Goal: Task Accomplishment & Management: Manage account settings

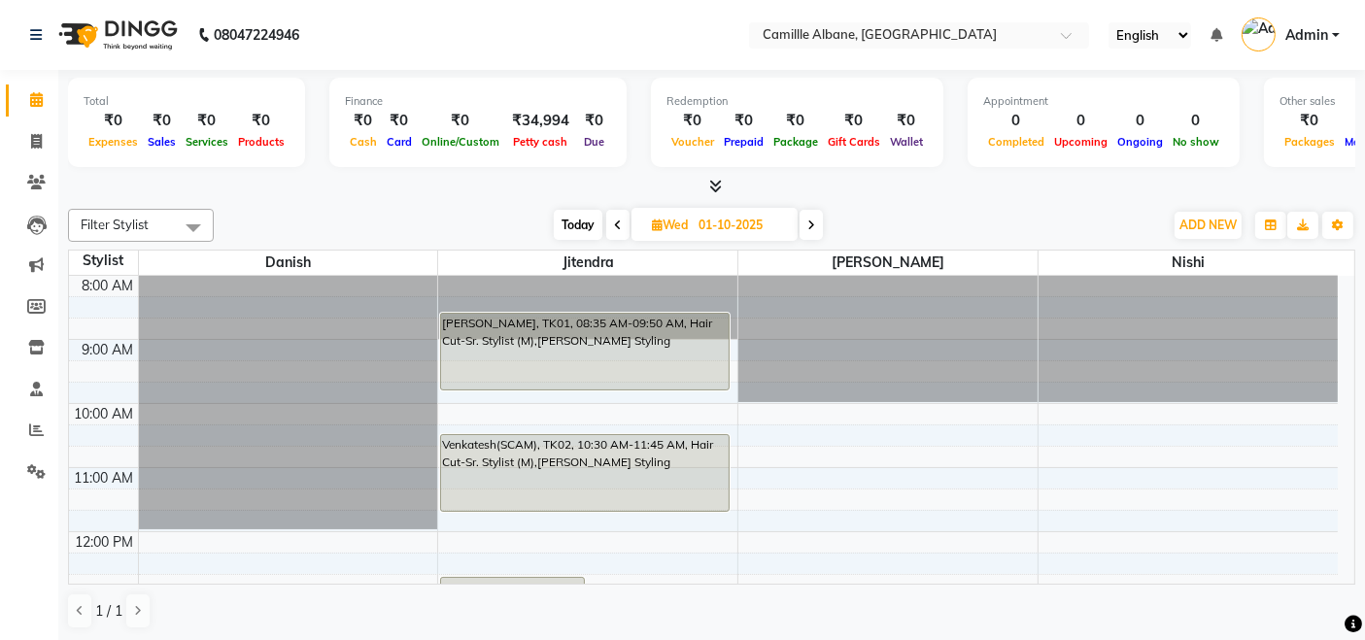
click at [709, 183] on icon at bounding box center [715, 186] width 13 height 15
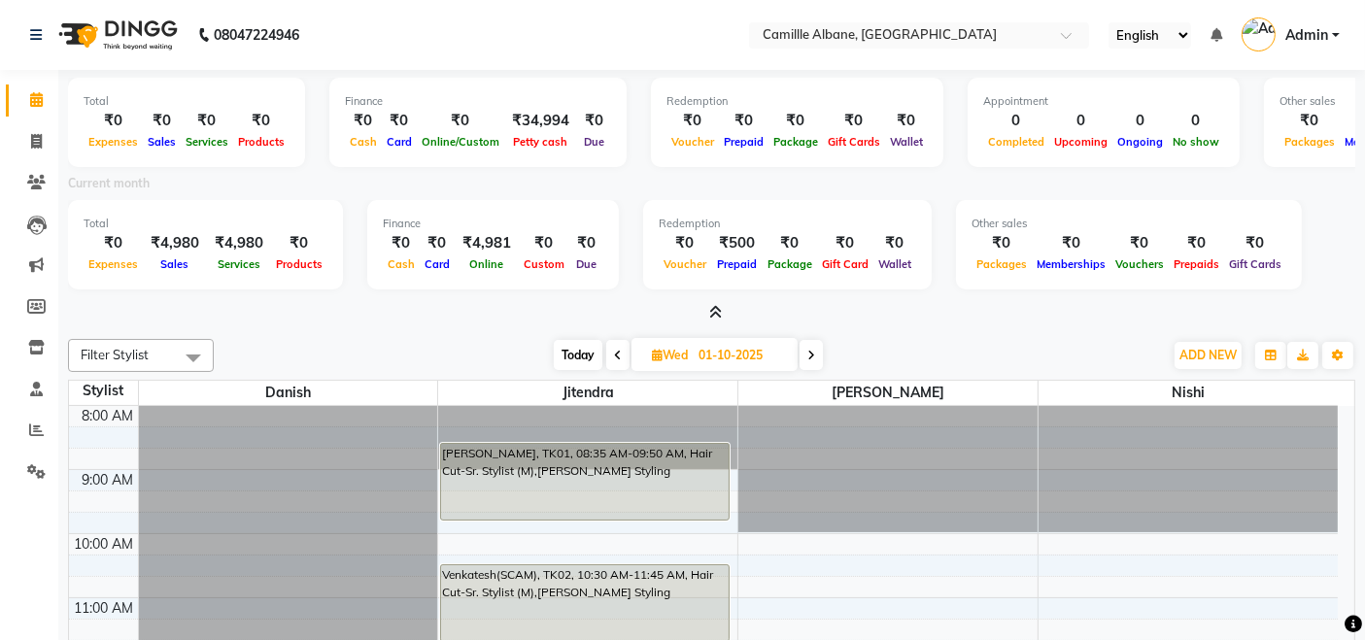
click at [719, 312] on icon at bounding box center [715, 312] width 13 height 15
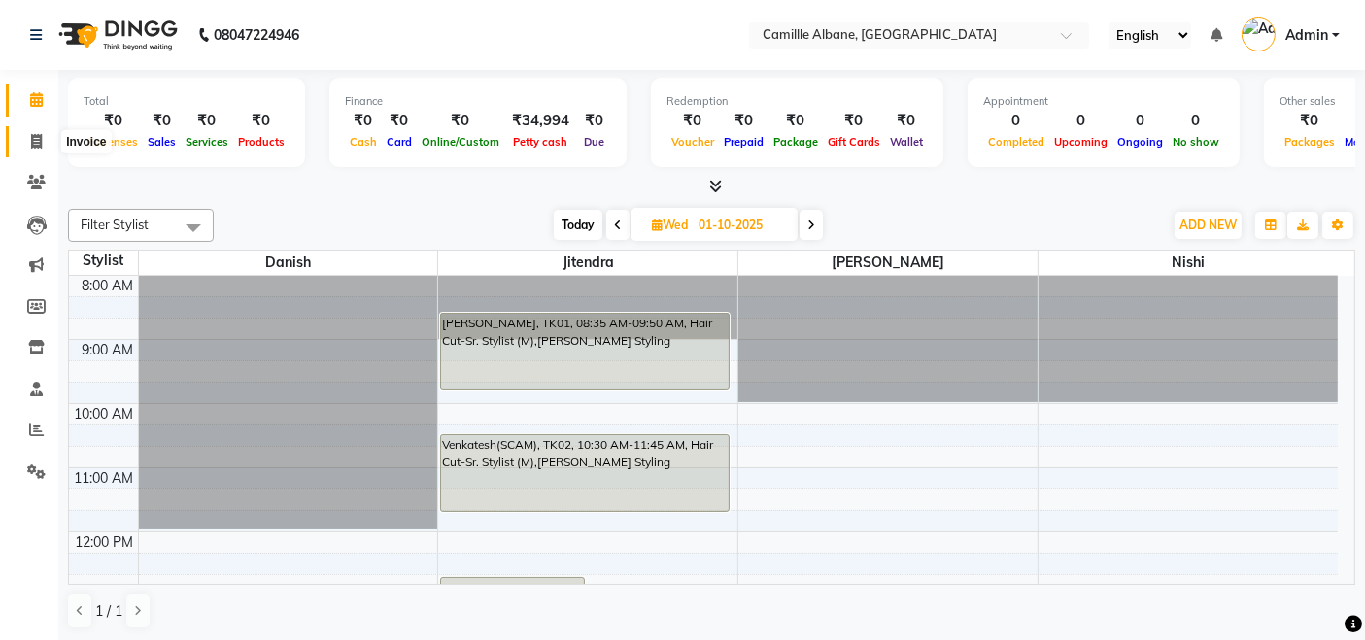
click at [39, 135] on icon at bounding box center [36, 141] width 11 height 15
select select "service"
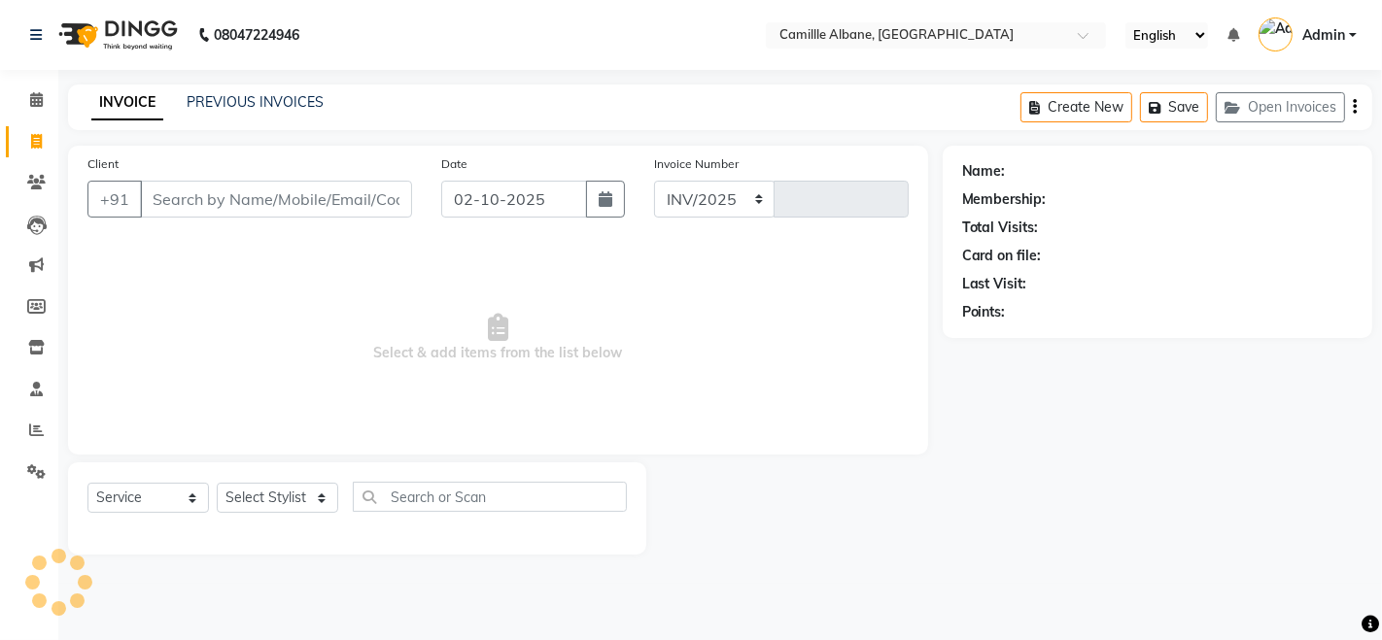
select select "7025"
type input "1202"
click at [267, 205] on input "Client" at bounding box center [276, 199] width 272 height 37
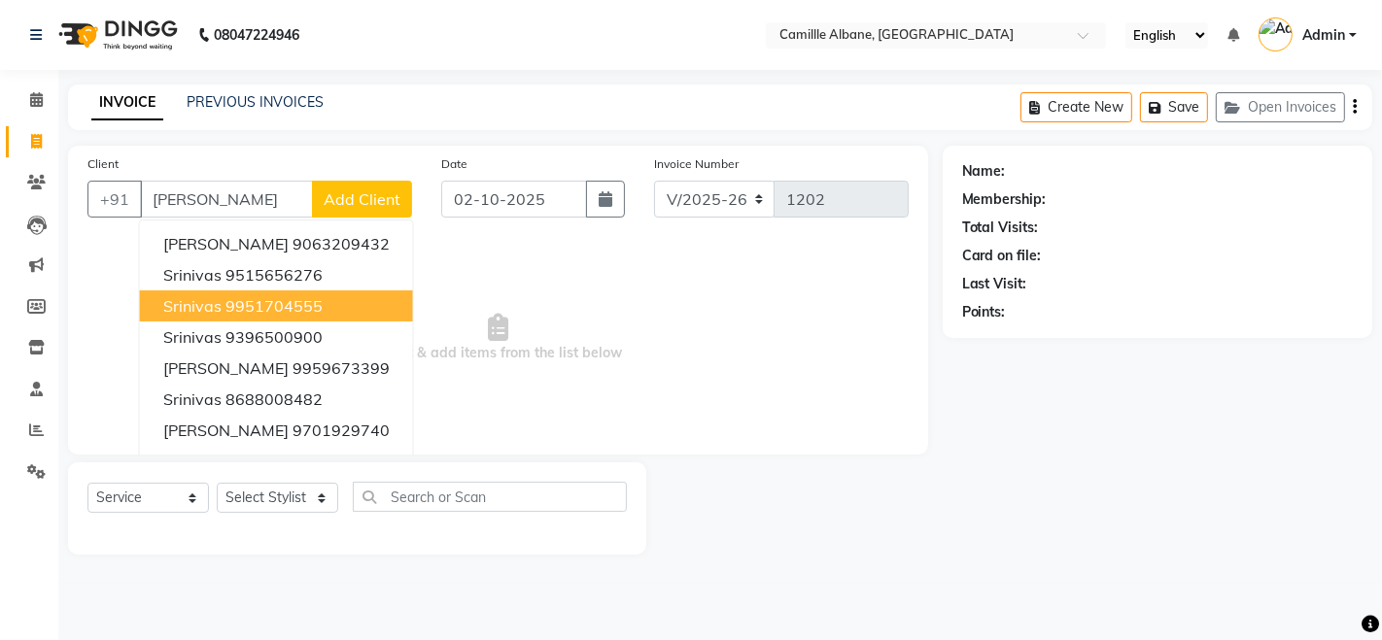
click at [300, 308] on ngb-highlight "9951704555" at bounding box center [273, 305] width 97 height 19
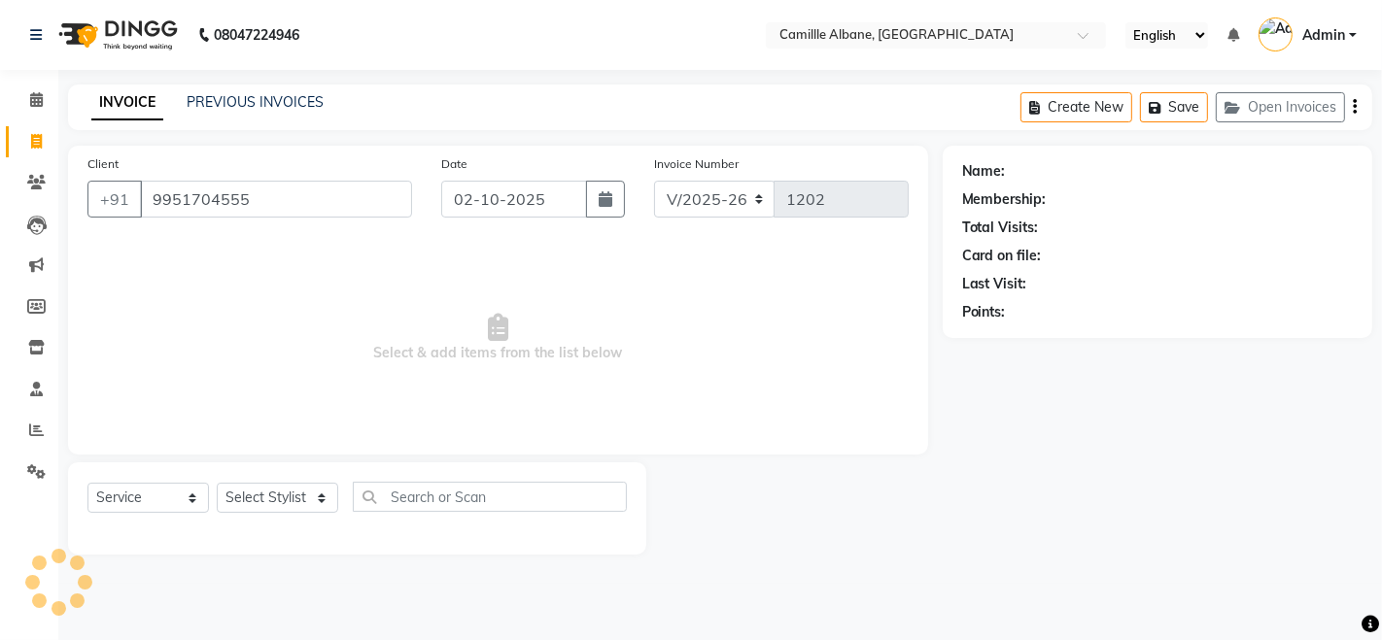
type input "9951704555"
select select "2: Object"
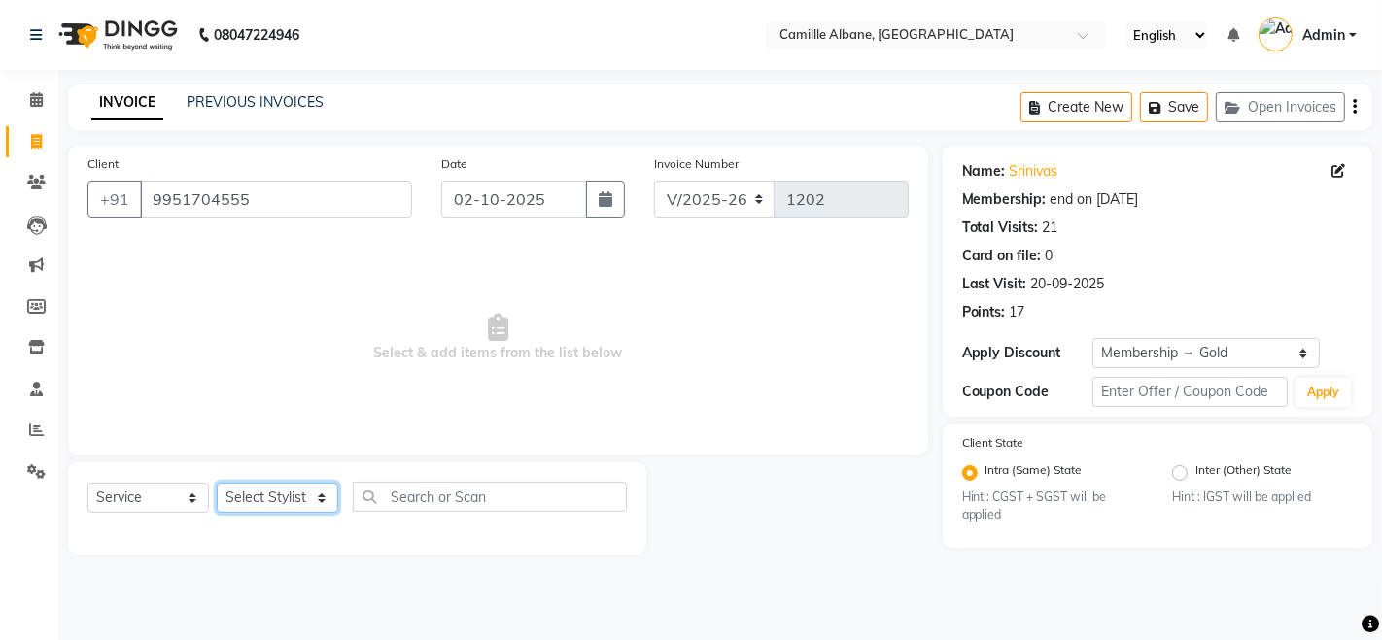
click at [268, 490] on select "Select Stylist Admin Danish Dr, [PERSON_NAME] K T [PERSON_NAME] [PERSON_NAME]" at bounding box center [277, 498] width 121 height 30
select select "57811"
click at [217, 483] on select "Select Stylist Admin Danish Dr, [PERSON_NAME] K T [PERSON_NAME] [PERSON_NAME]" at bounding box center [277, 498] width 121 height 30
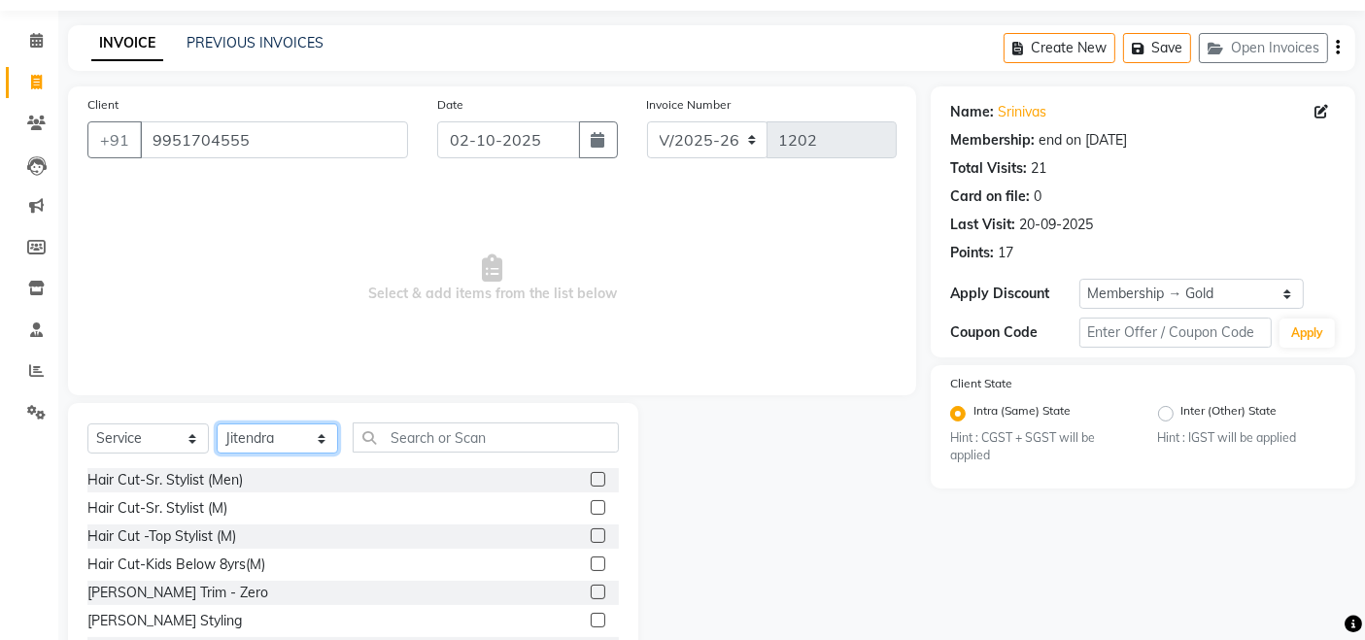
scroll to position [137, 0]
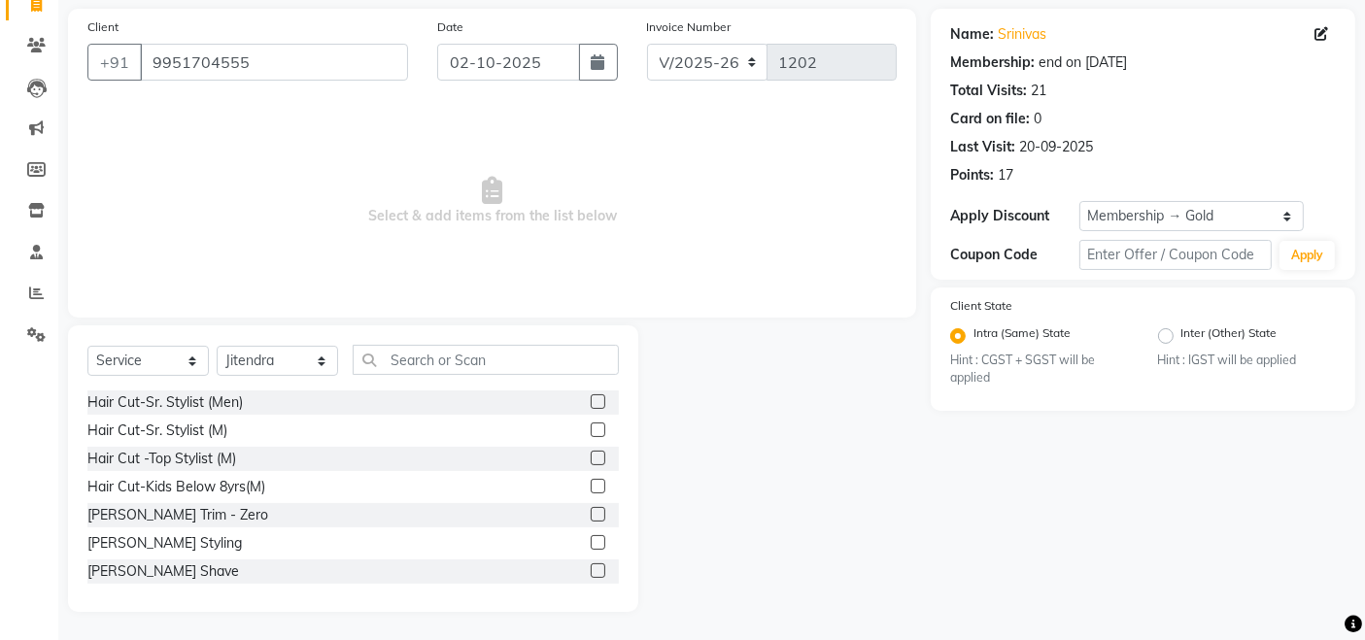
click at [153, 585] on div "Hair Cut-Sr. Stylist (Men) Hair Cut-Sr. Stylist (M) Hair Cut -Top Stylist (M) H…" at bounding box center [353, 492] width 532 height 202
click at [146, 567] on div "[PERSON_NAME] Shave" at bounding box center [163, 572] width 152 height 20
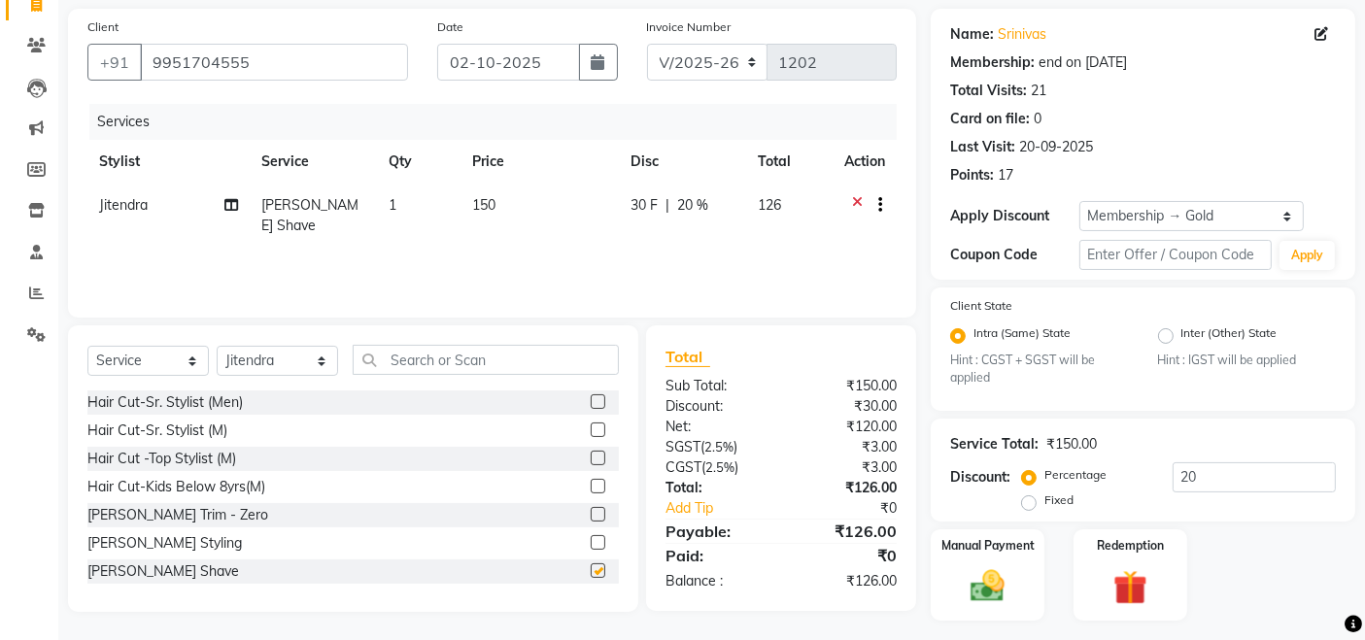
checkbox input "false"
click at [702, 59] on select "INV/2025 V/2025-26" at bounding box center [707, 62] width 121 height 37
select select "7061"
click at [647, 44] on select "INV/2025 V/2025-26" at bounding box center [707, 62] width 121 height 37
type input "0370"
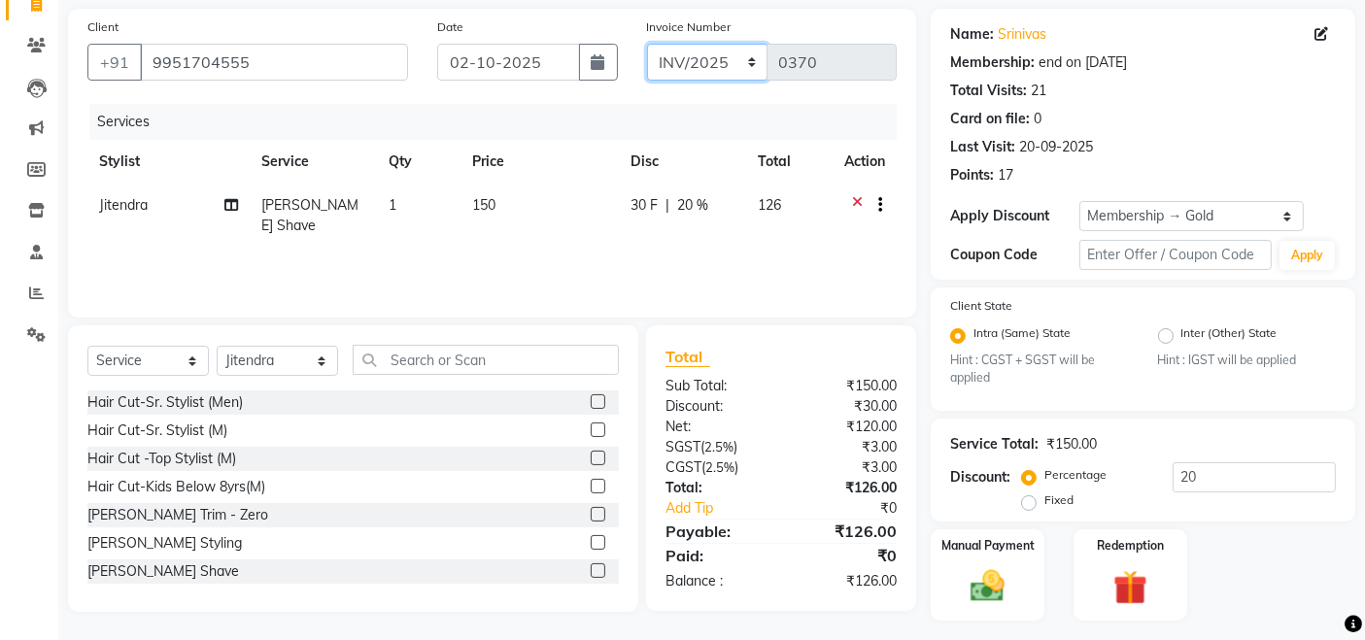
scroll to position [0, 0]
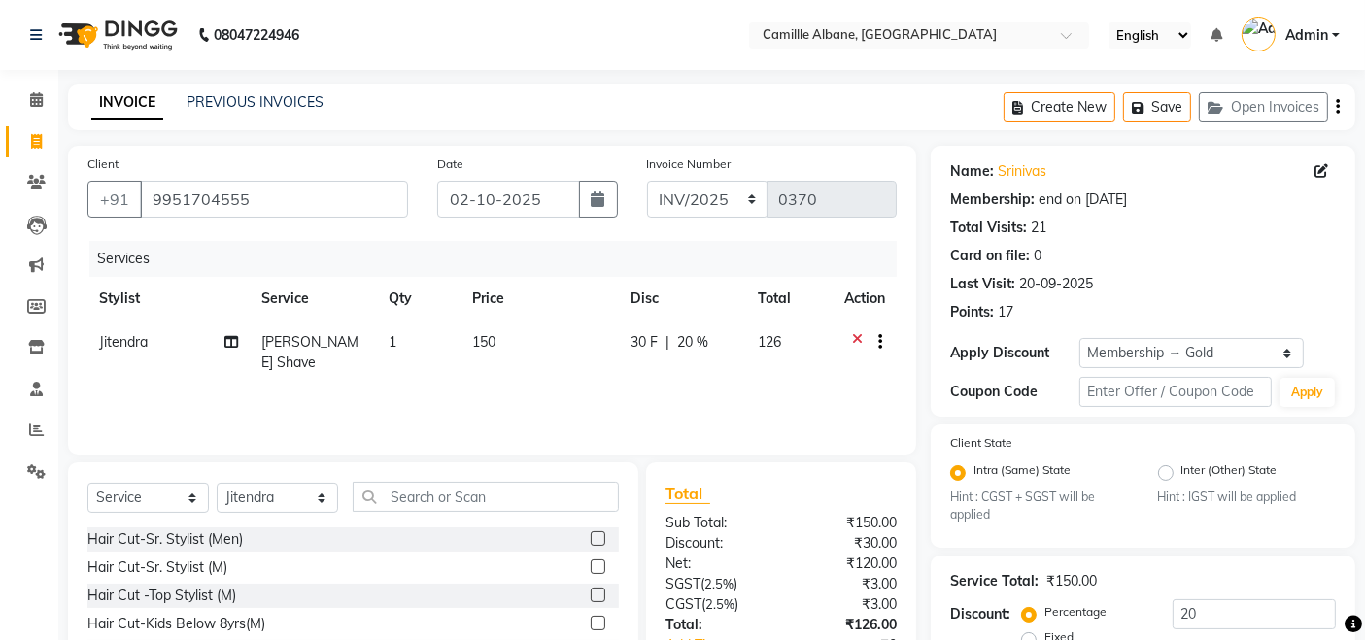
click at [1340, 108] on div "Create New Save Open Invoices" at bounding box center [1180, 108] width 352 height 46
click at [1336, 107] on icon "button" at bounding box center [1338, 107] width 4 height 1
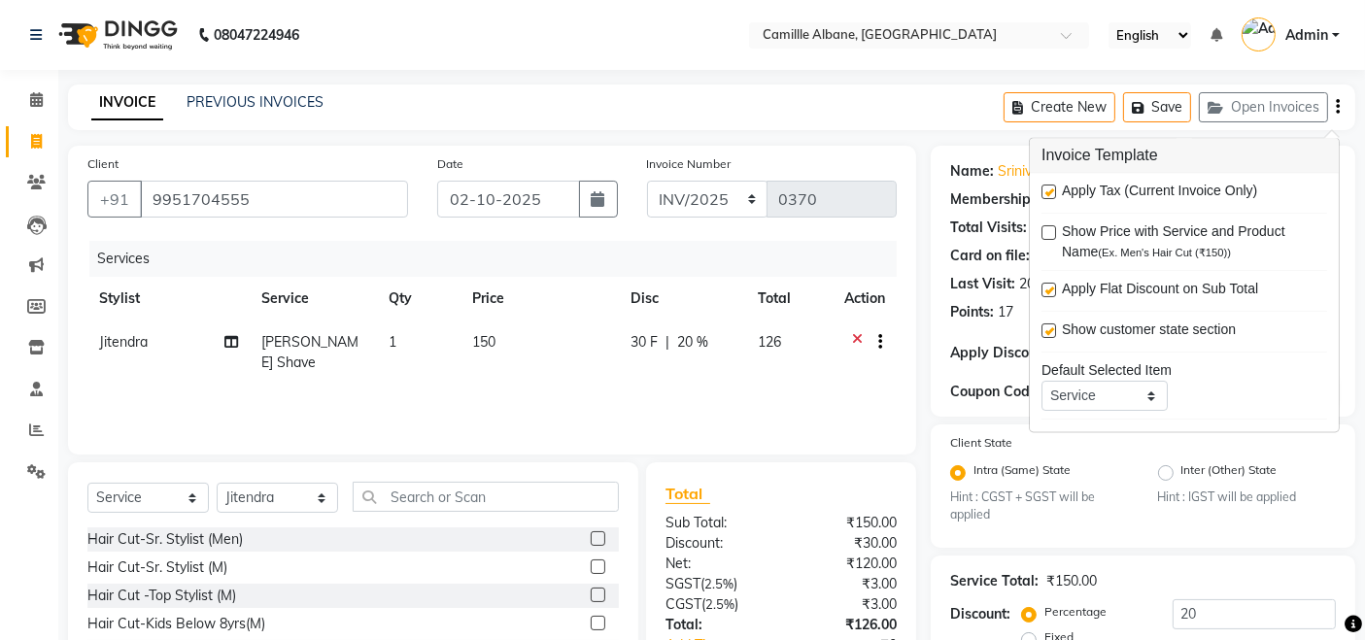
click at [1053, 189] on label at bounding box center [1049, 193] width 15 height 15
click at [1053, 189] on input "checkbox" at bounding box center [1048, 194] width 13 height 13
checkbox input "false"
click at [931, 120] on div "INVOICE PREVIOUS INVOICES Create New Save Open Invoices" at bounding box center [712, 108] width 1288 height 46
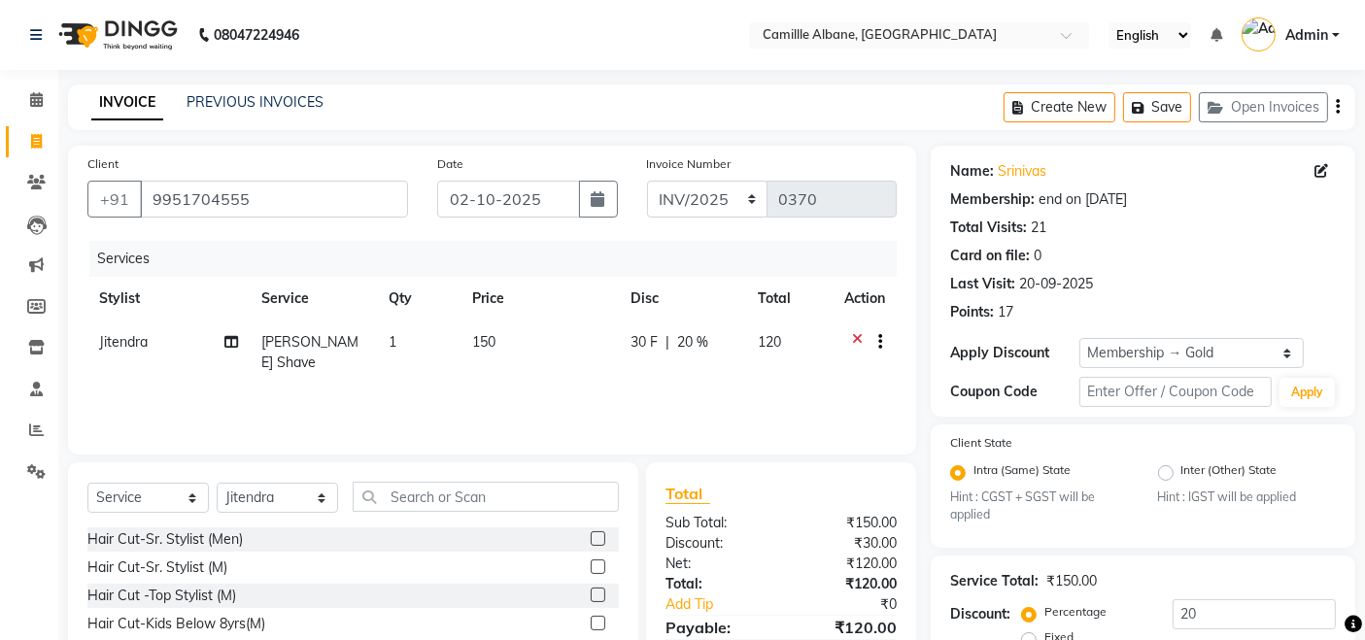
scroll to position [186, 0]
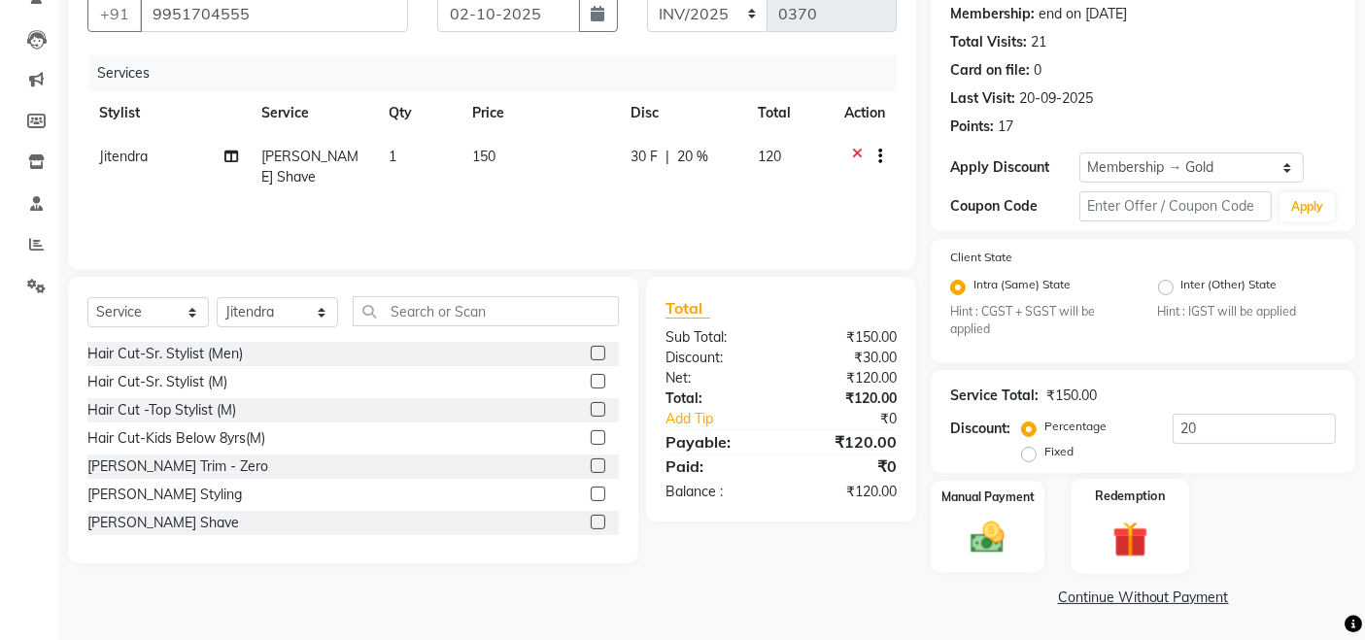
click at [1124, 523] on img at bounding box center [1130, 540] width 58 height 45
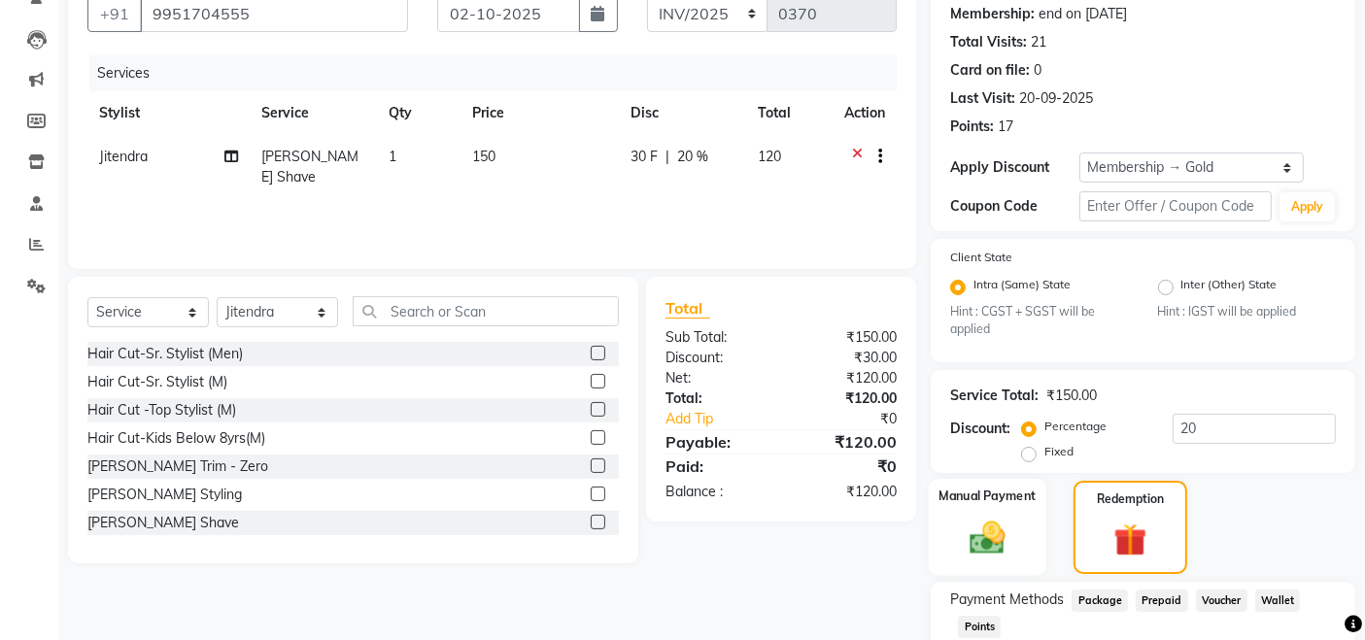
click at [988, 518] on img at bounding box center [988, 538] width 58 height 41
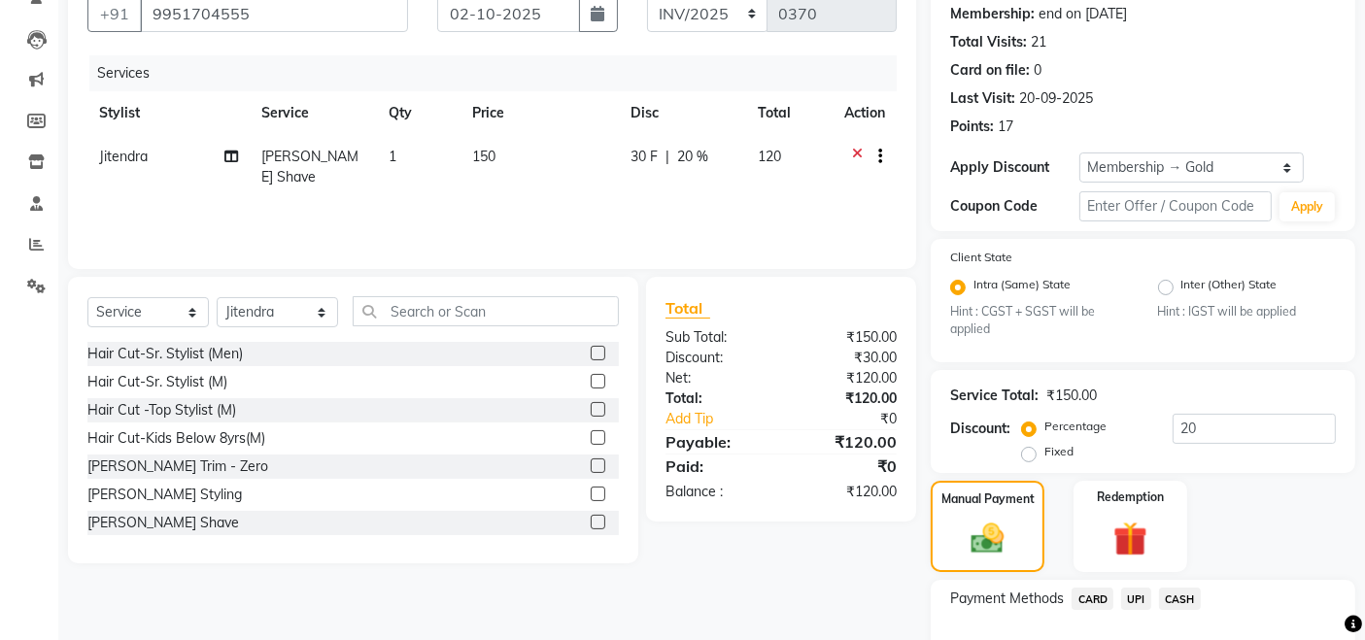
scroll to position [311, 0]
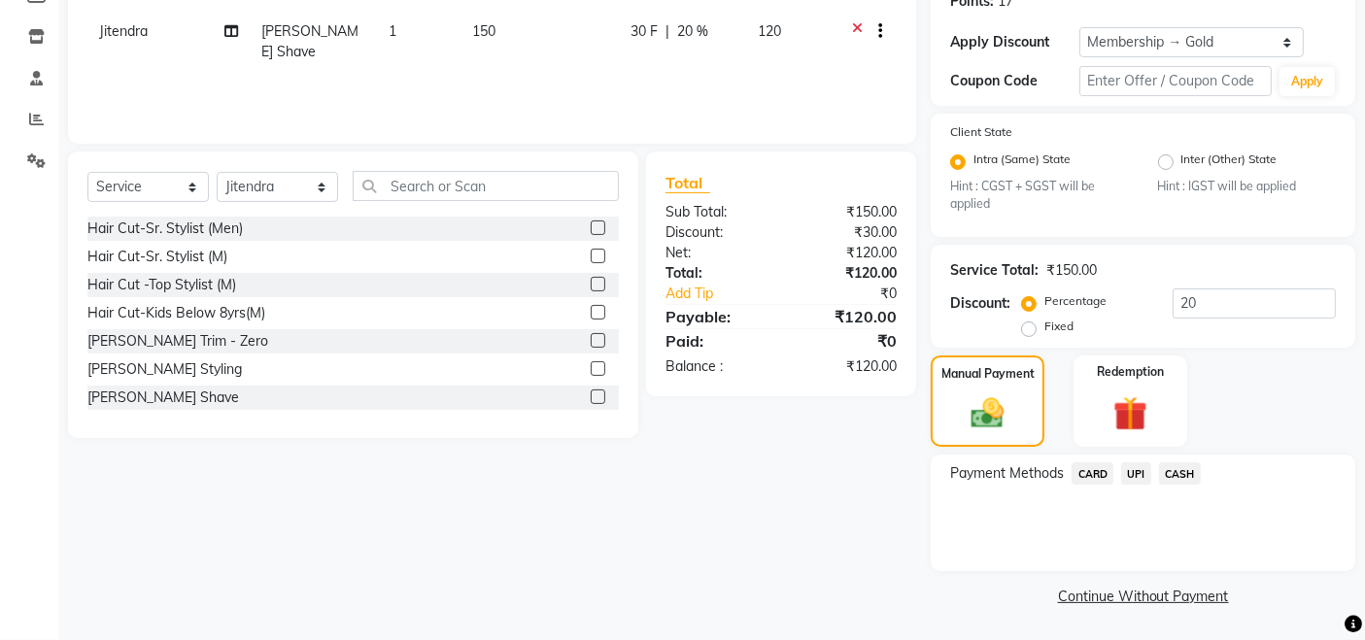
click at [1166, 468] on span "CASH" at bounding box center [1180, 474] width 42 height 22
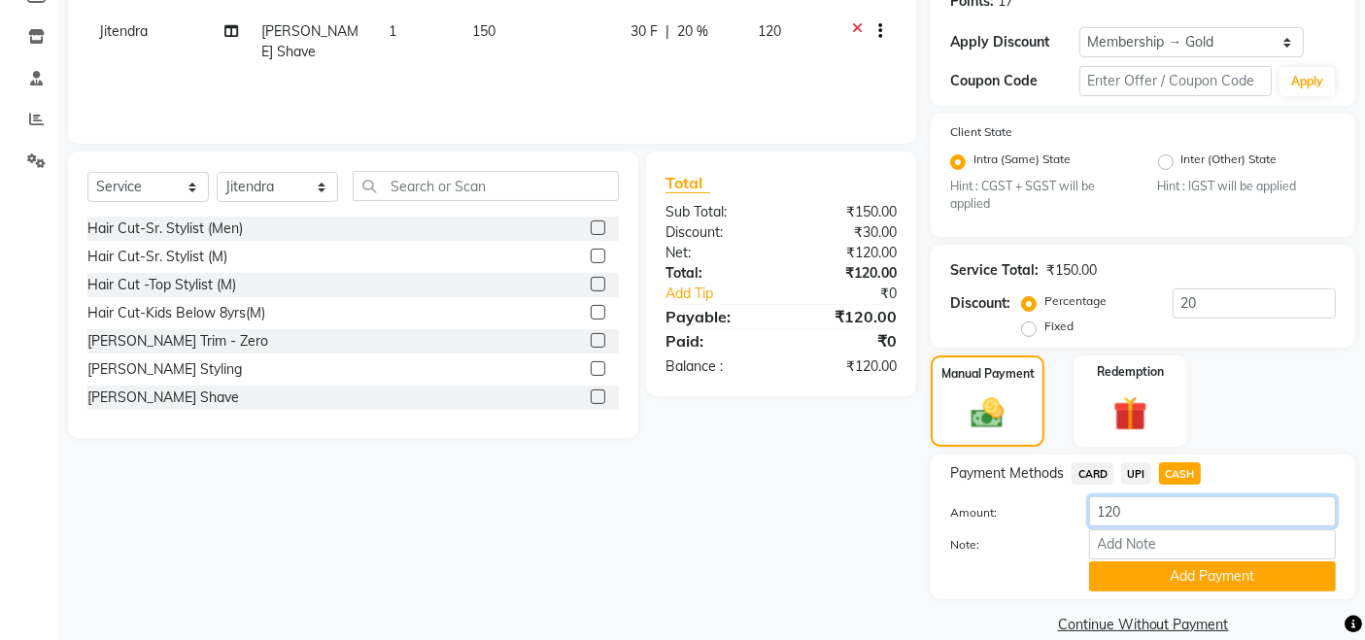
click at [1186, 512] on input "120" at bounding box center [1212, 512] width 247 height 30
type input "500"
click at [1230, 590] on button "Add Payment" at bounding box center [1212, 577] width 247 height 30
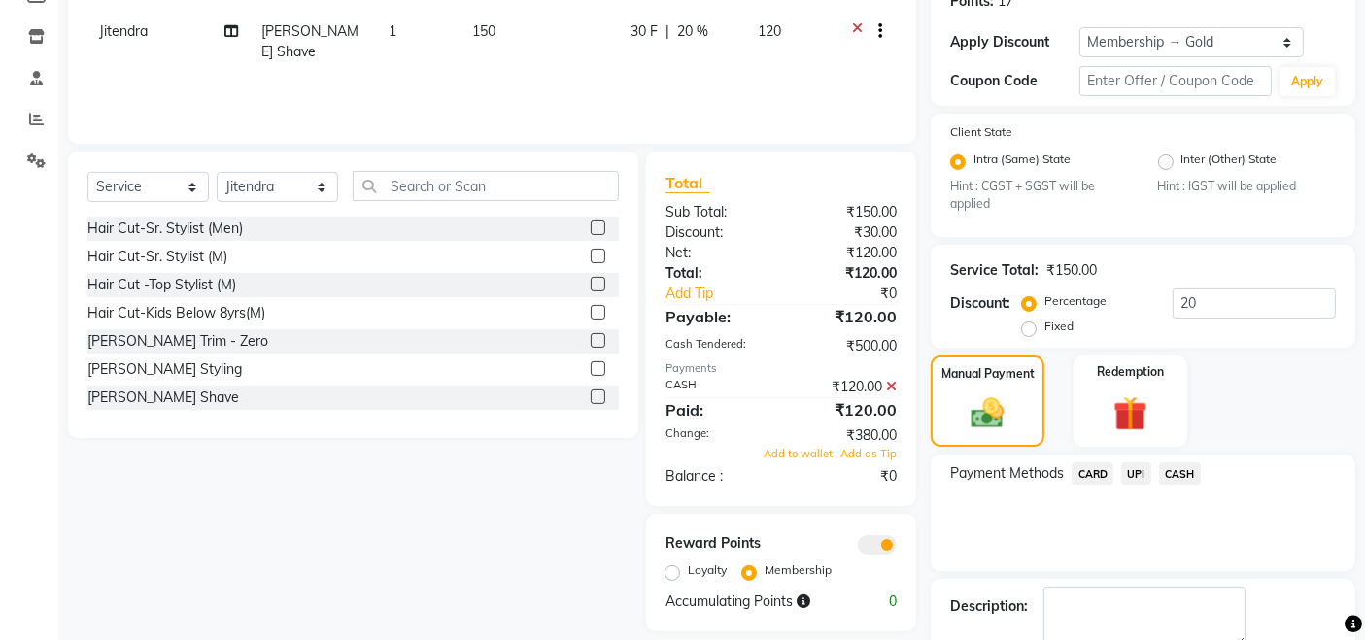
scroll to position [419, 0]
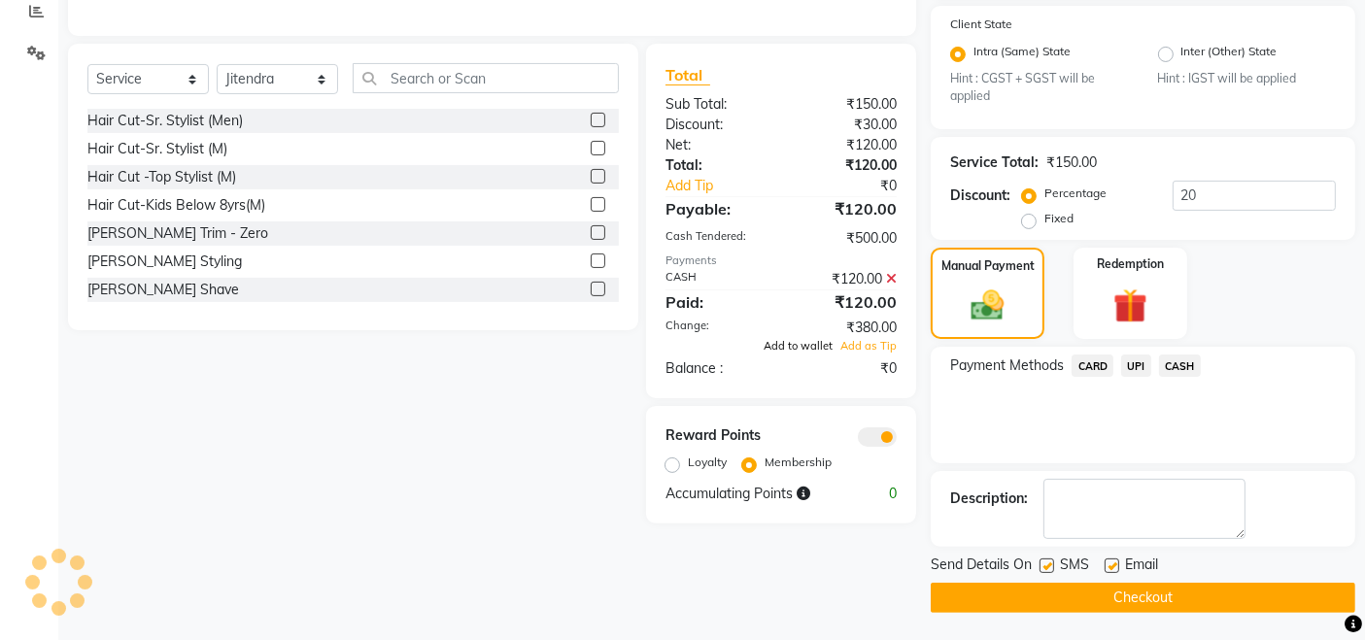
click at [799, 348] on span "Add to wallet" at bounding box center [798, 346] width 69 height 14
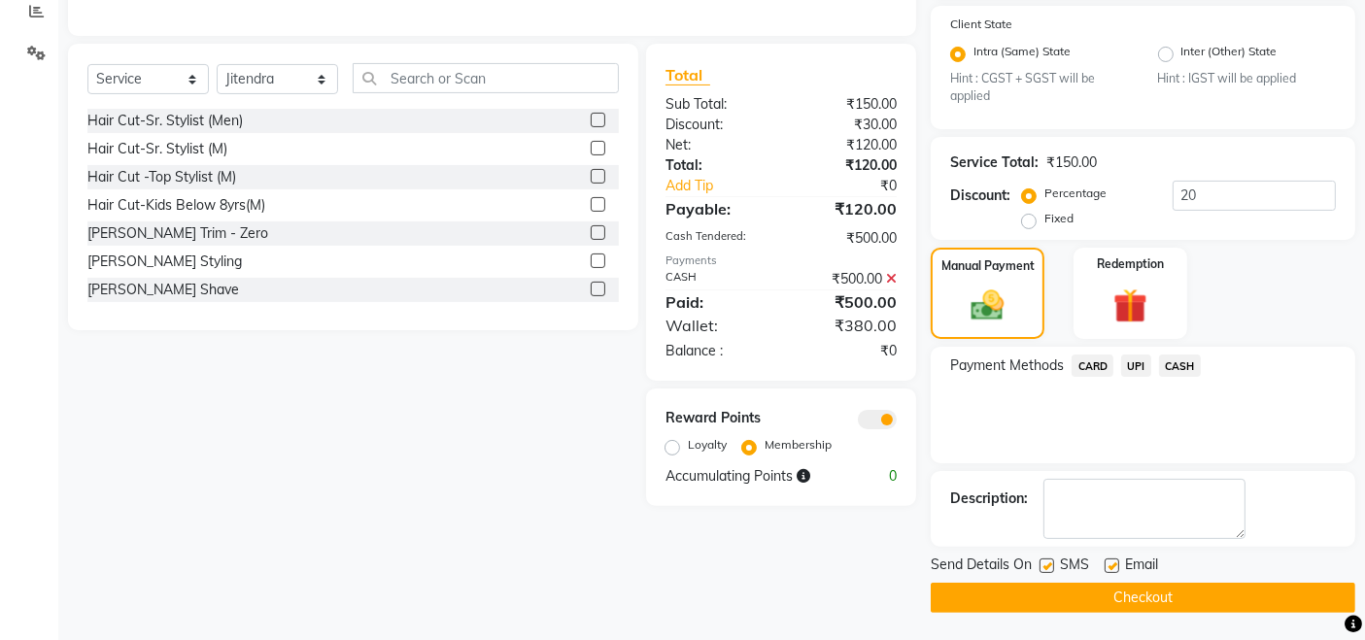
click at [1107, 593] on button "Checkout" at bounding box center [1143, 598] width 425 height 30
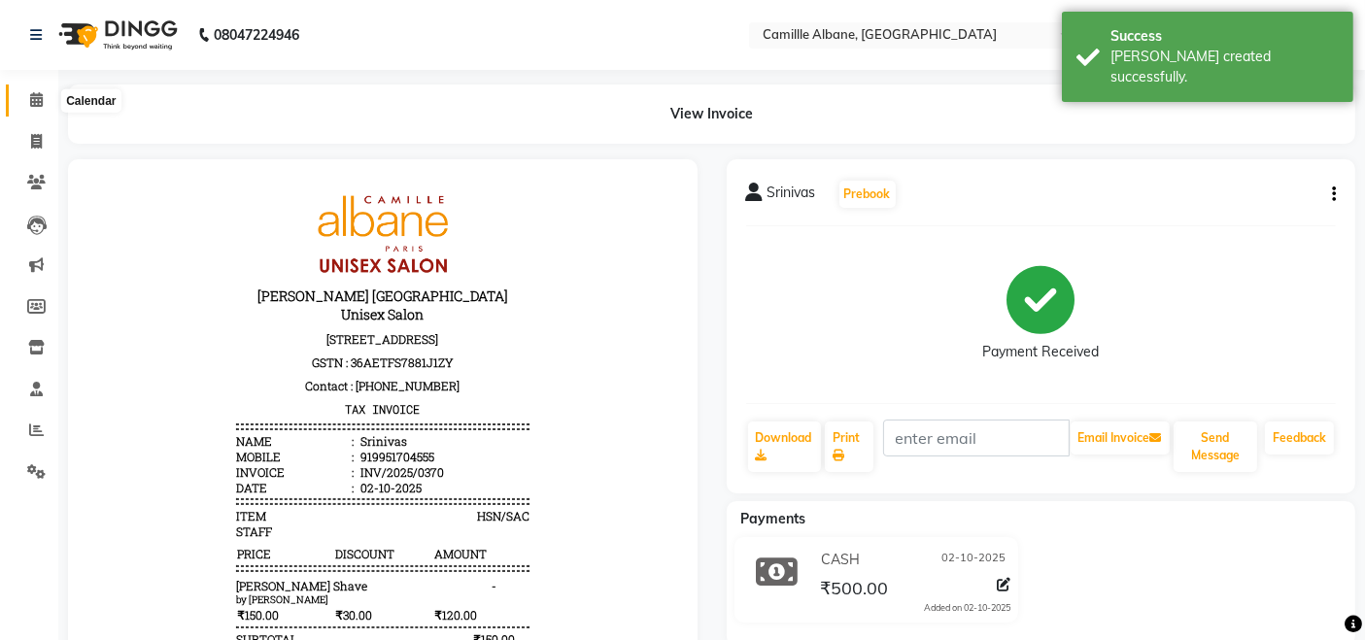
click at [41, 100] on icon at bounding box center [36, 99] width 13 height 15
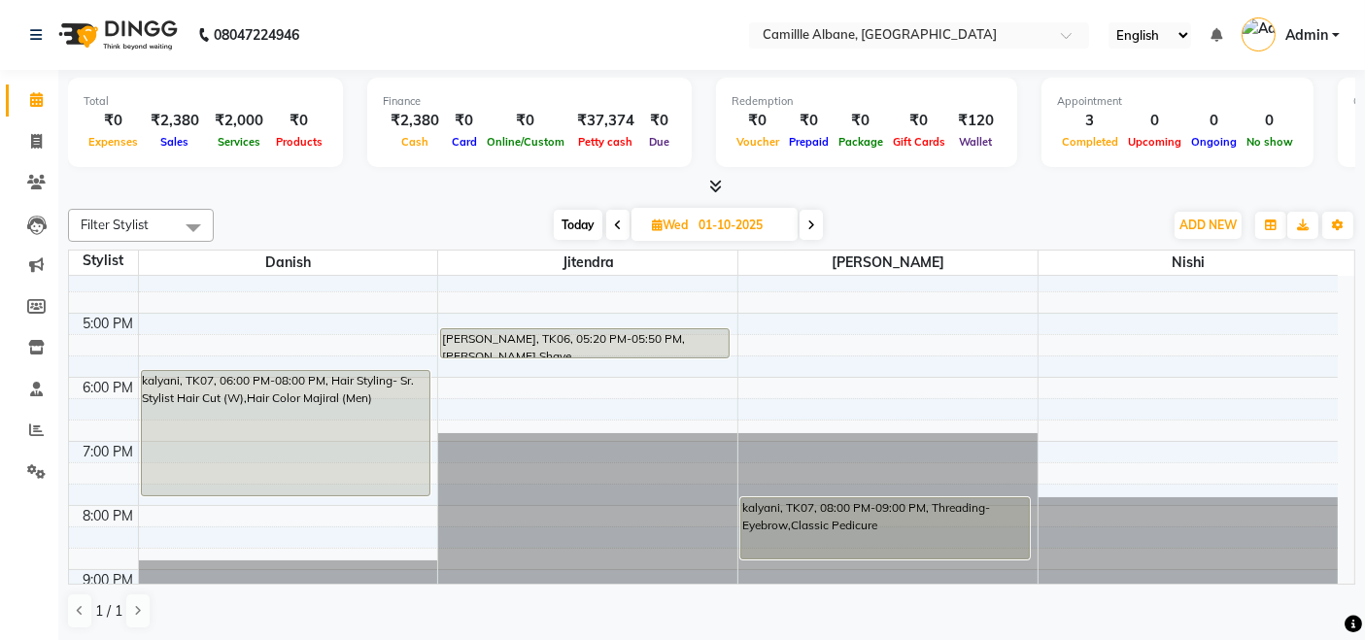
scroll to position [578, 0]
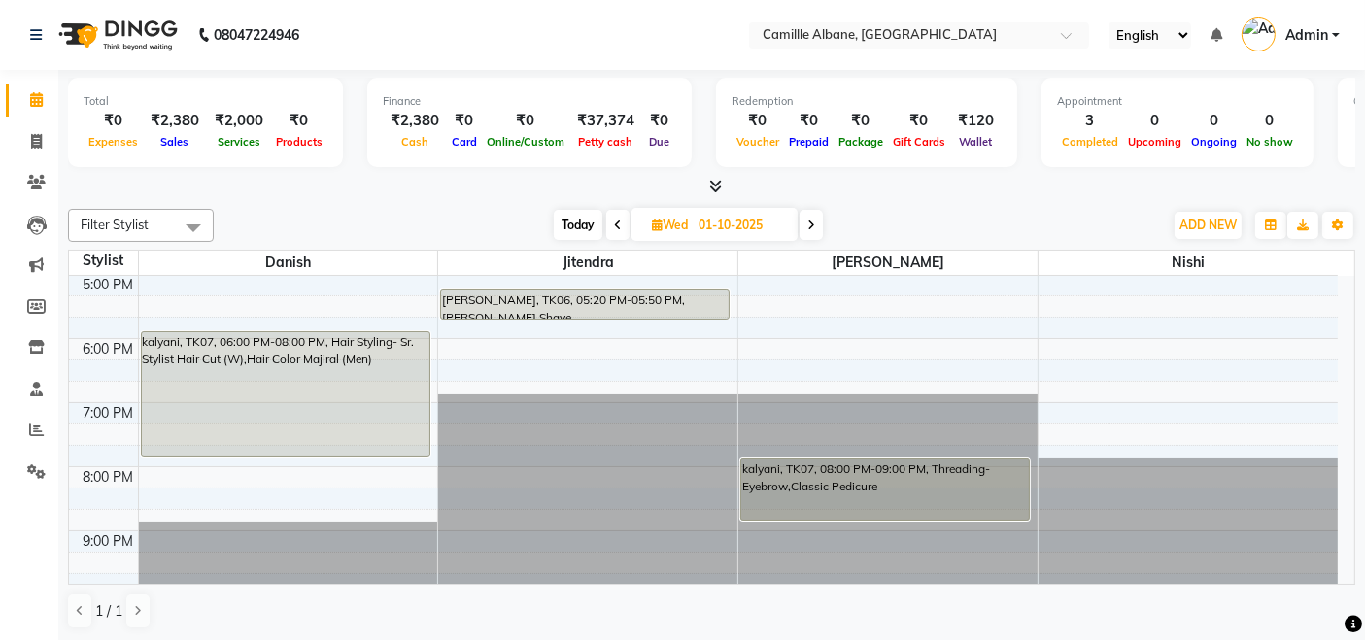
click at [957, 197] on div "Total ₹0 Expenses ₹2,380 Sales ₹2,000 Services ₹0 Products Finance ₹2,380 Cash …" at bounding box center [711, 356] width 1307 height 572
click at [535, 20] on nav "08047224946 Select Location × Camillle Albane, Nallagandla English ENGLISH Espa…" at bounding box center [682, 35] width 1365 height 70
click at [459, 28] on nav "08047224946 Select Location × Camillle Albane, Nallagandla English ENGLISH Espa…" at bounding box center [682, 35] width 1365 height 70
click at [41, 143] on icon at bounding box center [36, 141] width 11 height 15
select select "service"
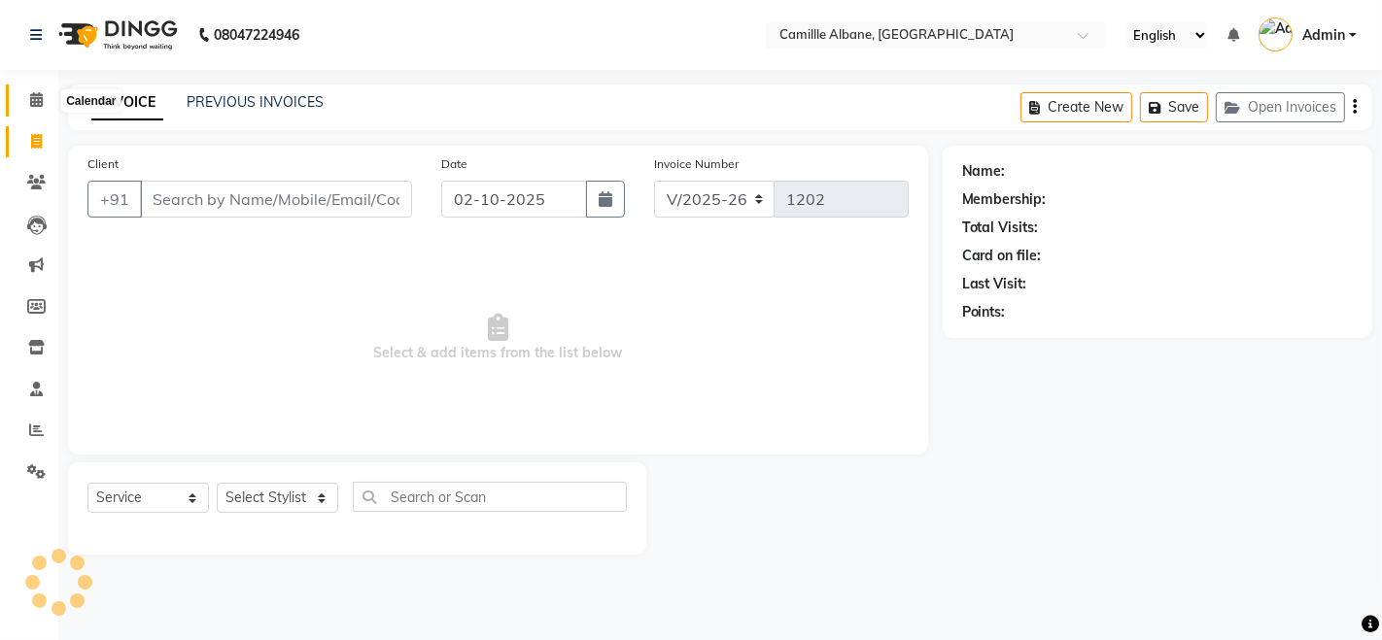
click at [30, 101] on icon at bounding box center [36, 99] width 13 height 15
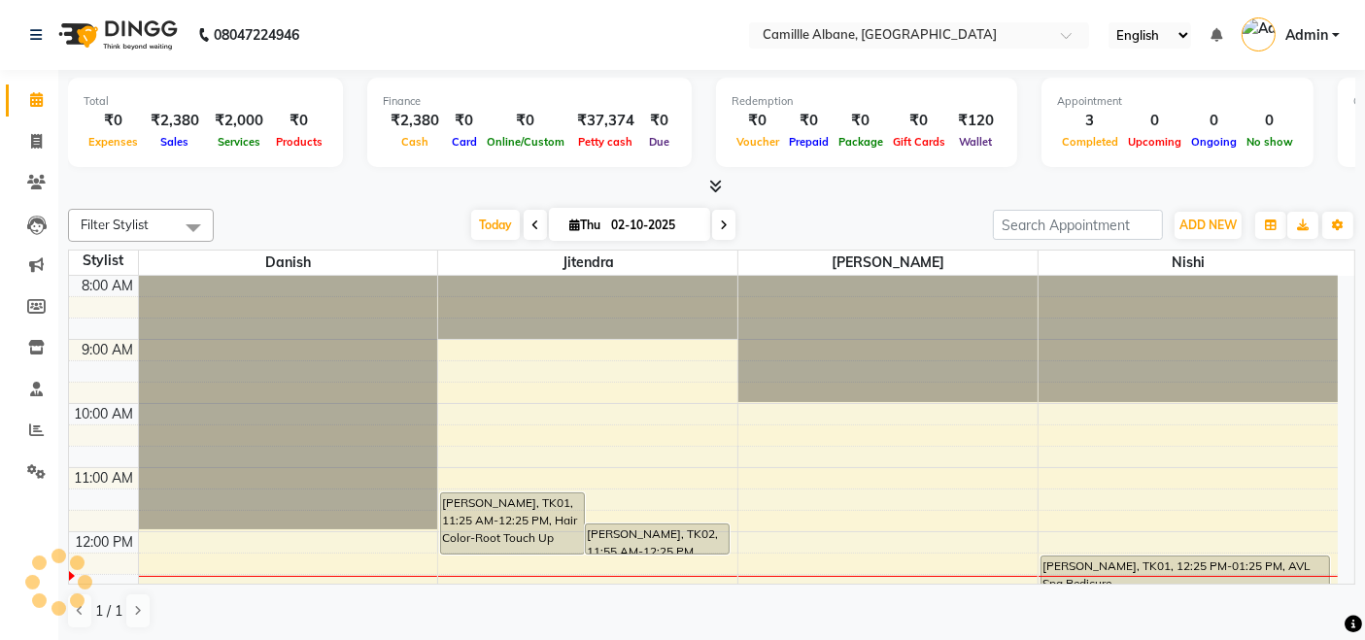
click at [510, 34] on nav "08047224946 Select Location × Camillle Albane, Nallagandla English ENGLISH Espa…" at bounding box center [682, 35] width 1365 height 70
click at [869, 190] on div at bounding box center [712, 187] width 1288 height 20
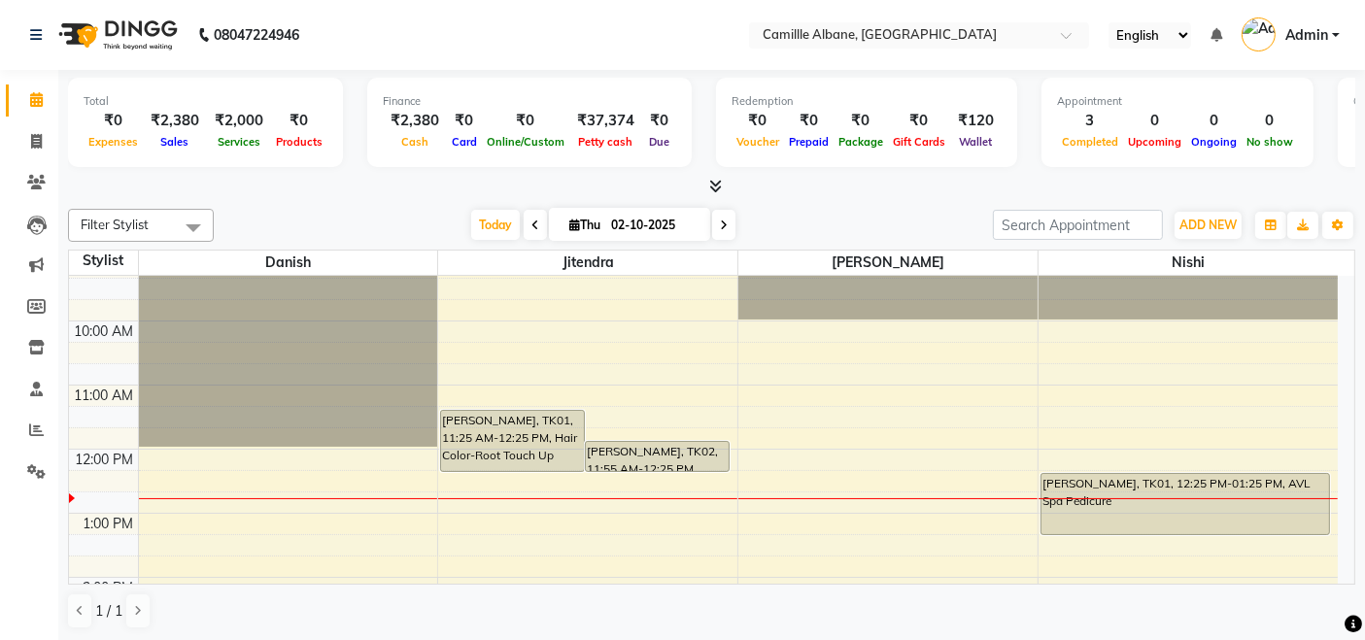
scroll to position [39, 0]
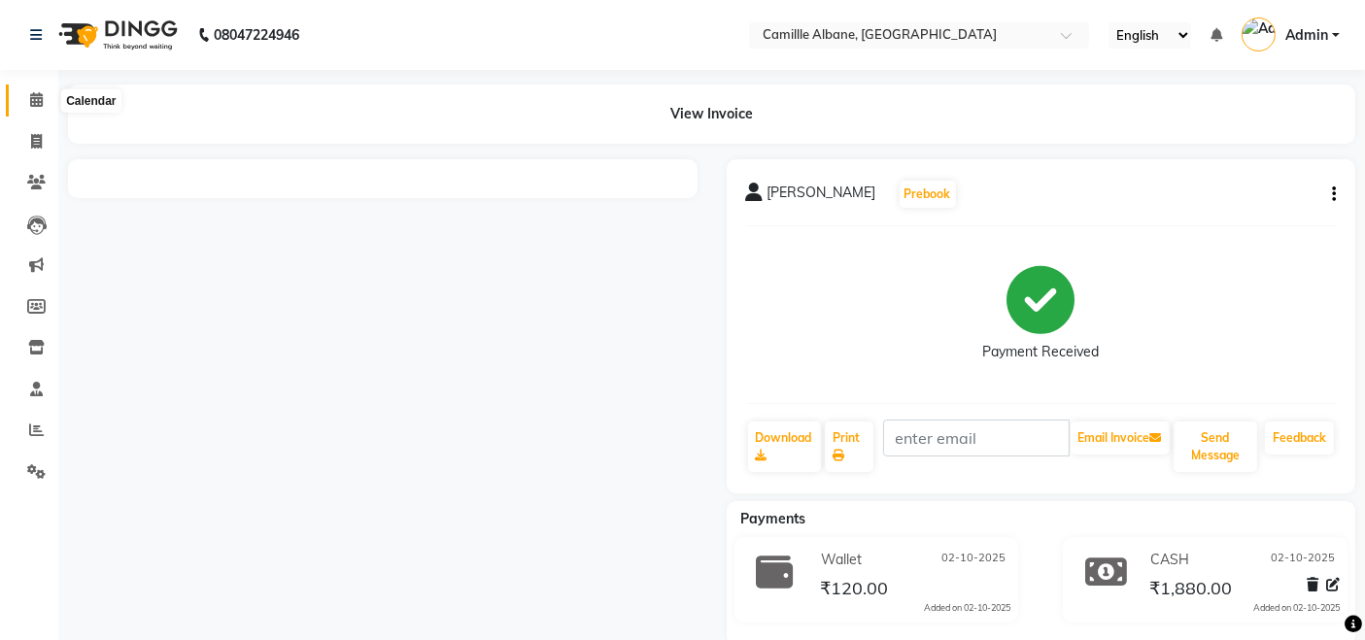
click at [39, 105] on icon at bounding box center [36, 99] width 13 height 15
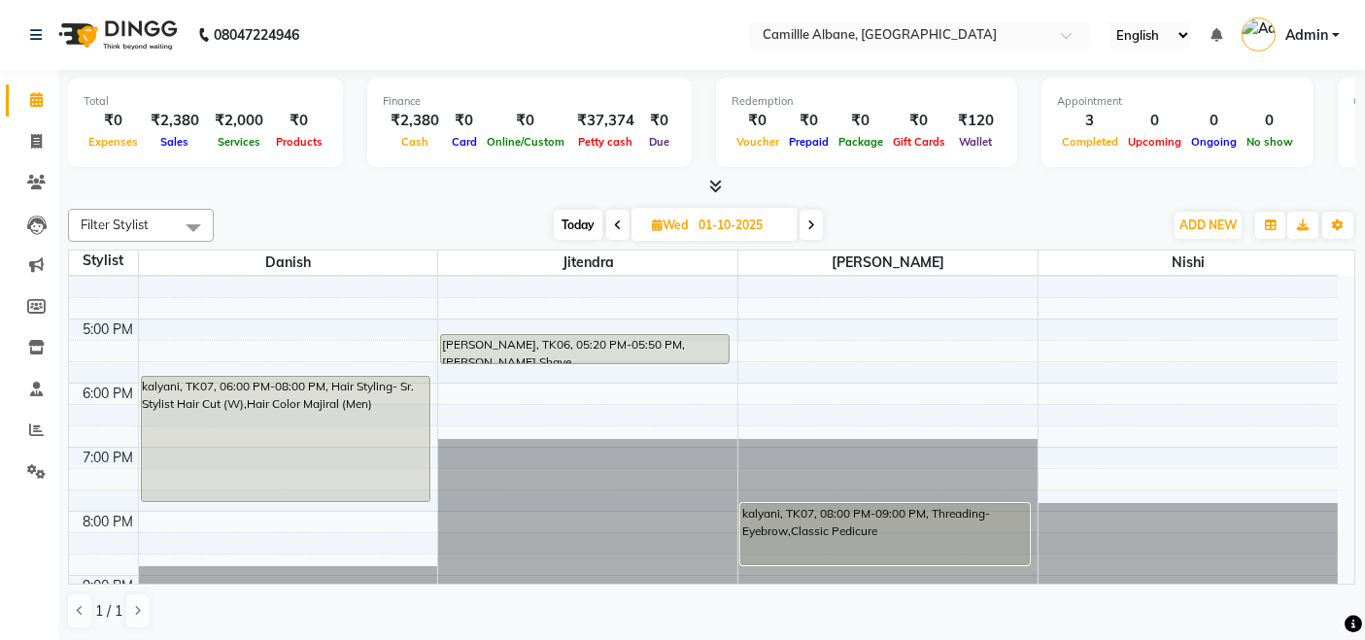
scroll to position [578, 0]
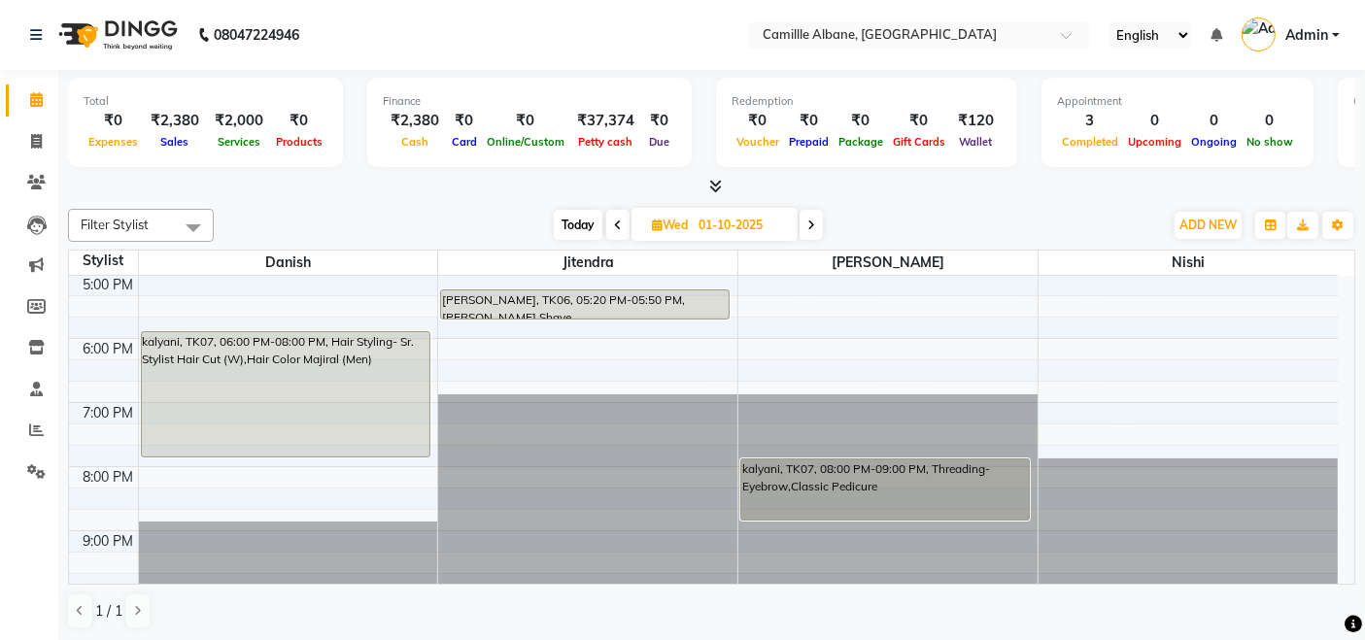
click at [575, 227] on span "Today" at bounding box center [578, 225] width 49 height 30
type input "02-10-2025"
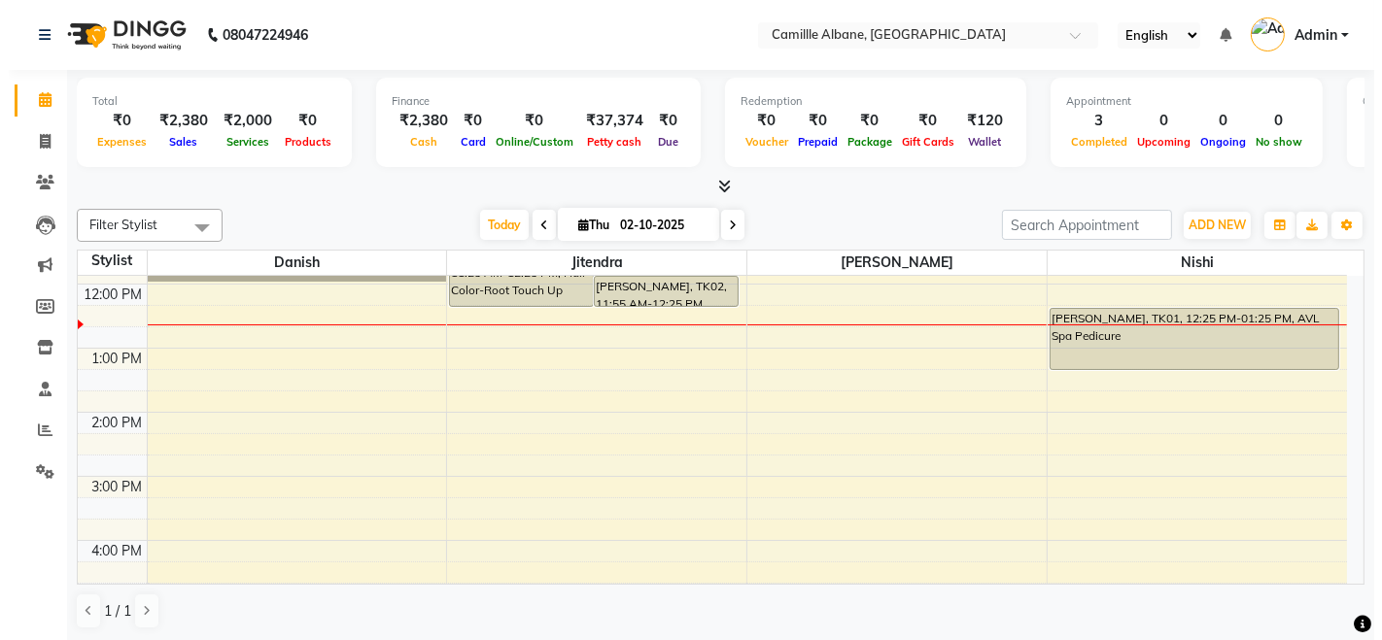
scroll to position [360, 0]
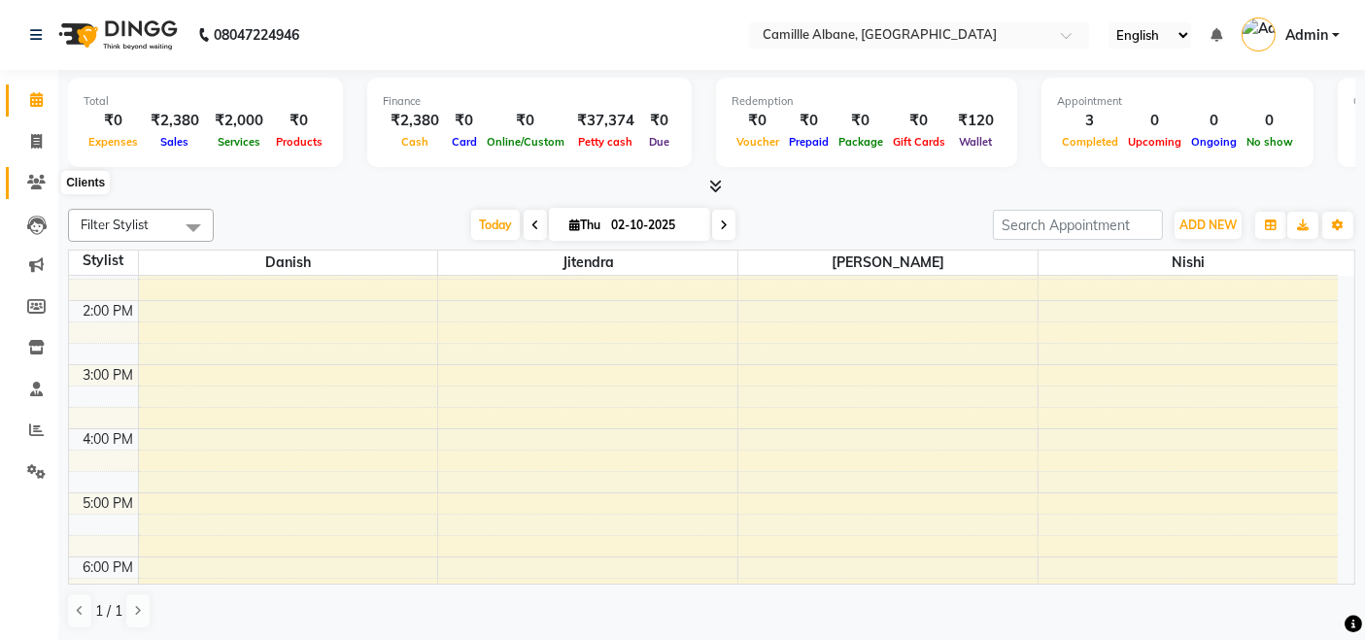
click at [41, 176] on icon at bounding box center [36, 182] width 18 height 15
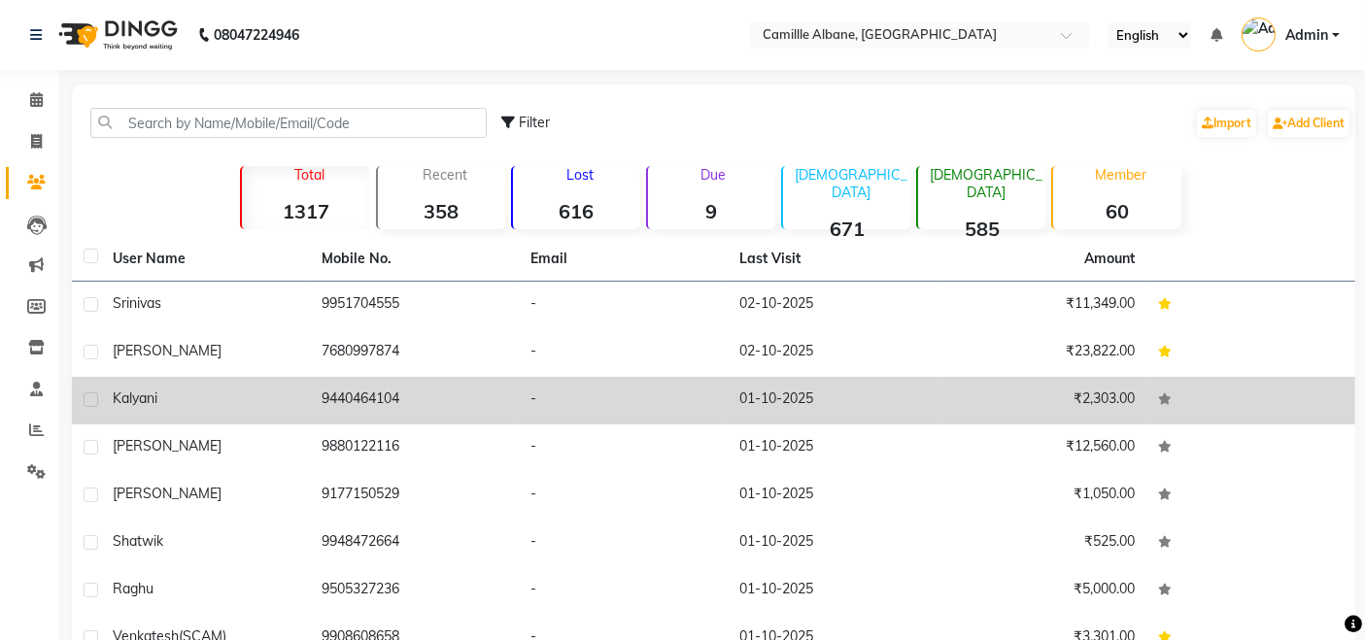
click at [325, 394] on td "9440464104" at bounding box center [414, 401] width 209 height 48
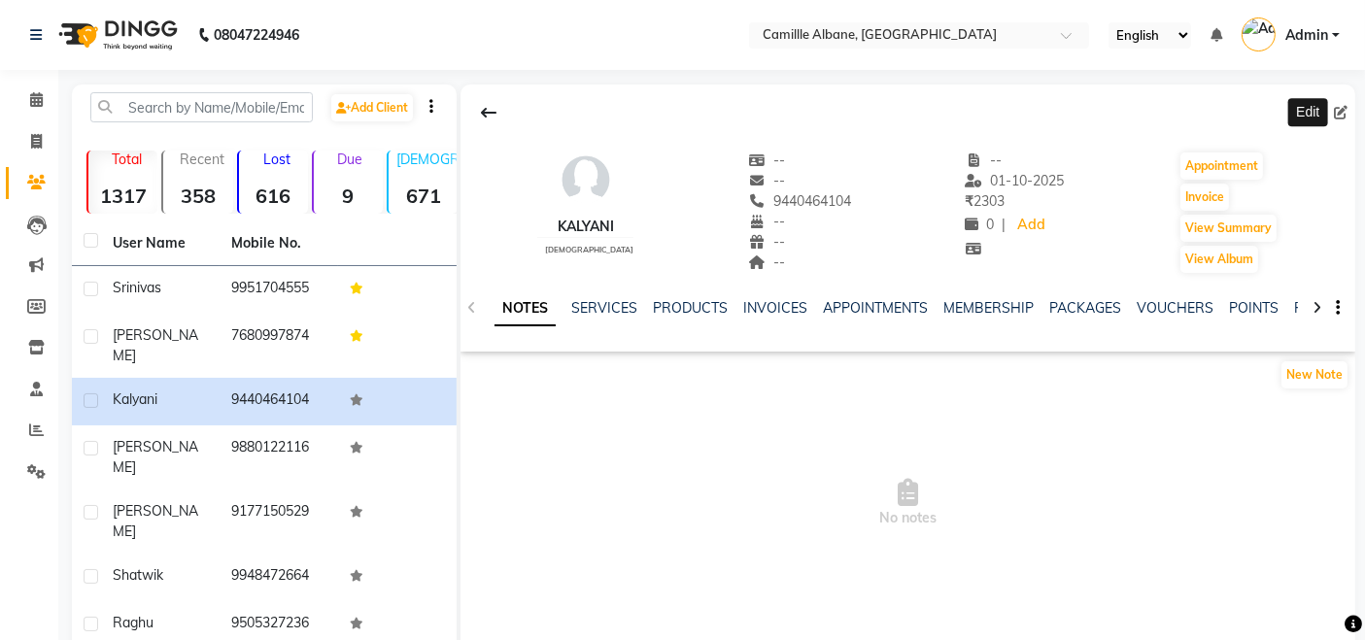
click at [1338, 112] on icon at bounding box center [1341, 113] width 14 height 14
select select "female"
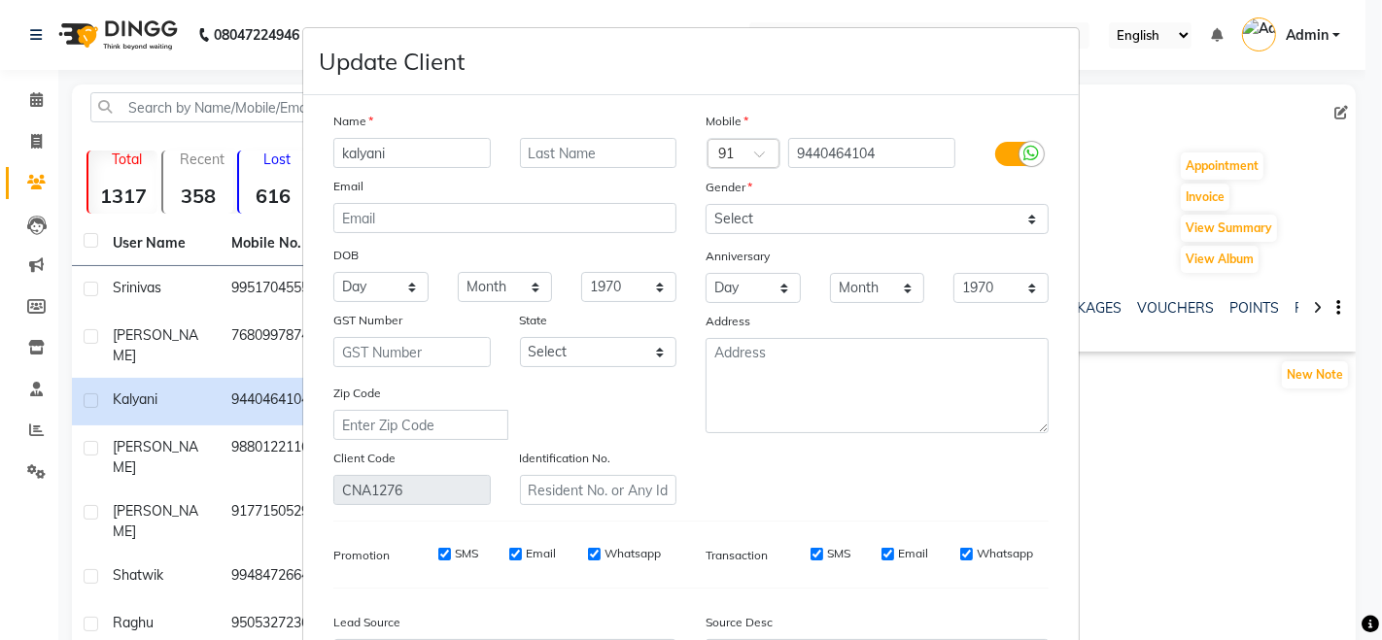
click at [336, 150] on input "kalyani" at bounding box center [411, 153] width 157 height 30
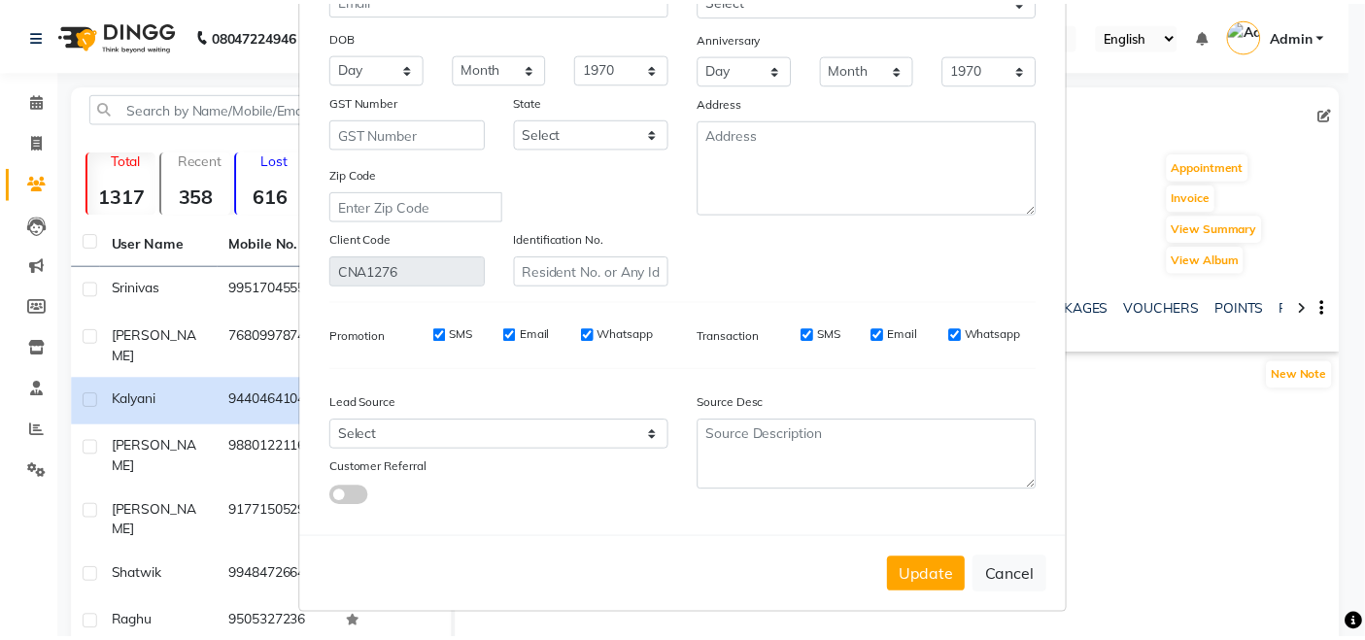
scroll to position [221, 0]
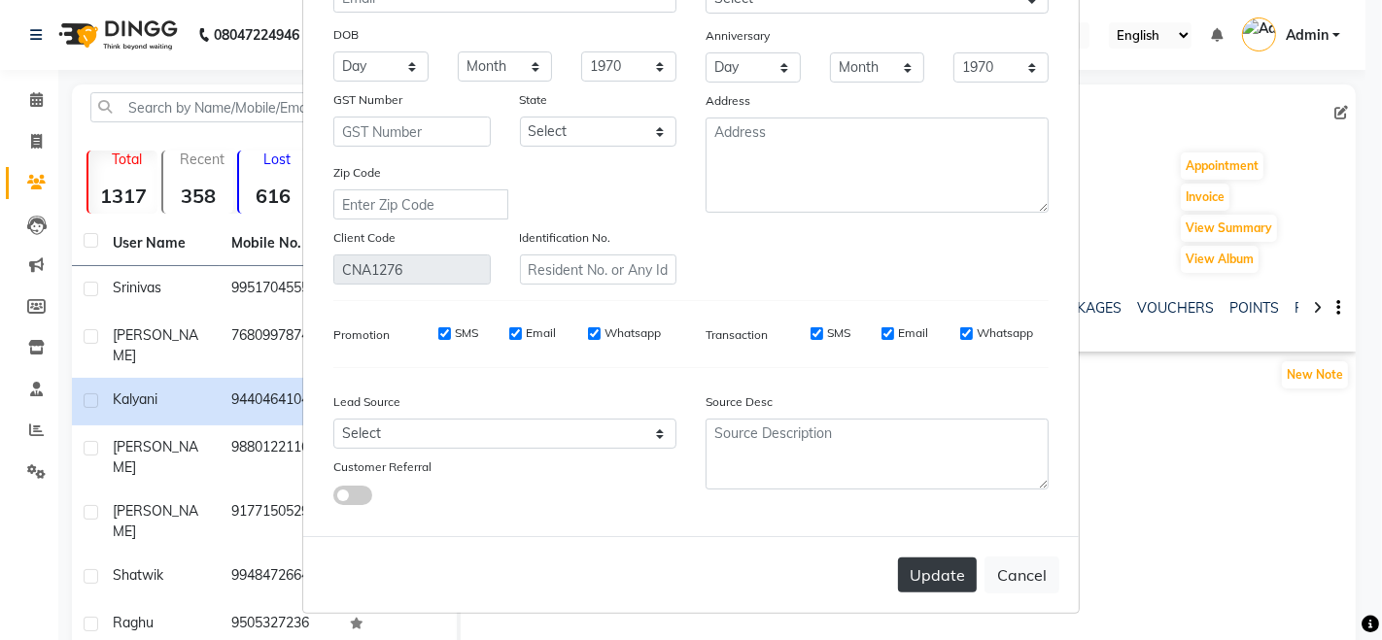
type input "Kalyani"
click at [933, 575] on button "Update" at bounding box center [937, 575] width 79 height 35
select select
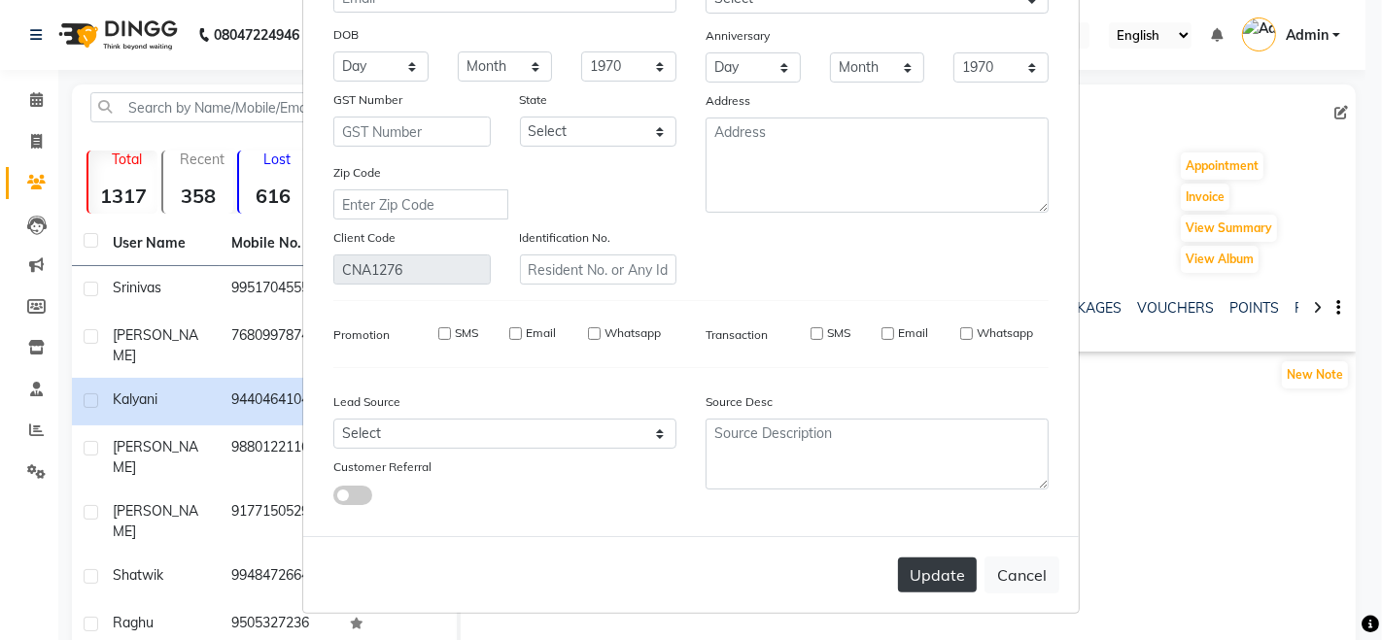
select select
checkbox input "false"
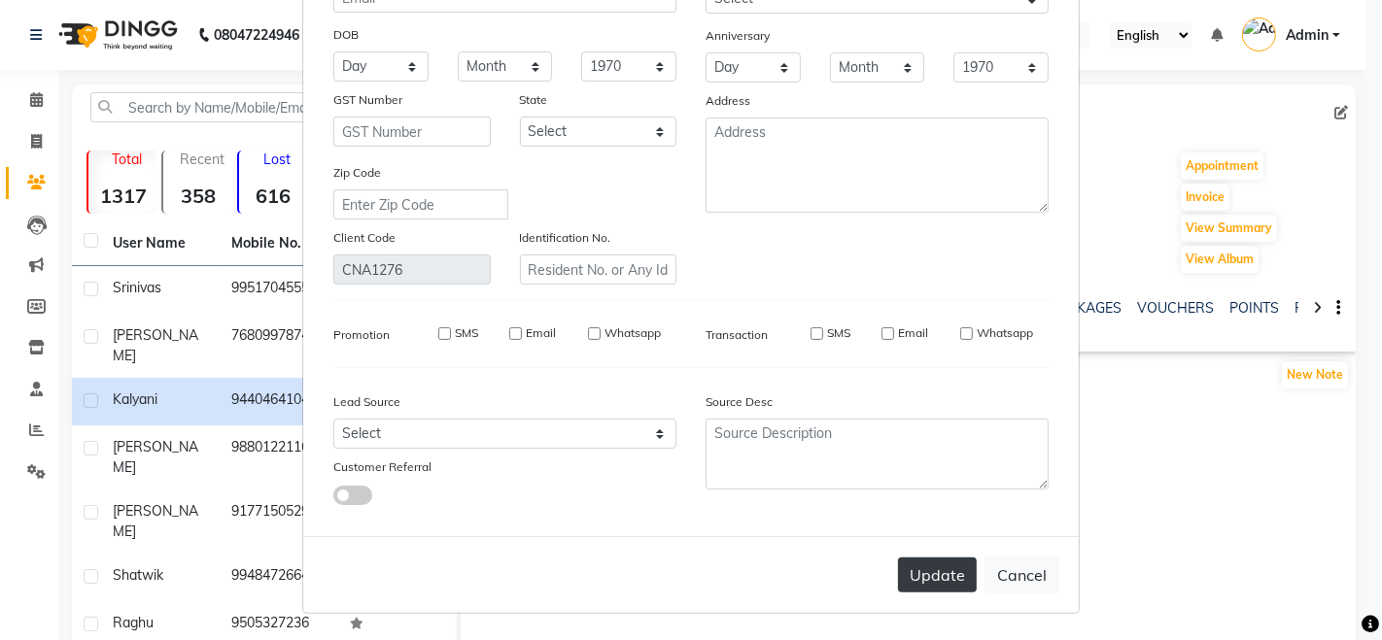
checkbox input "false"
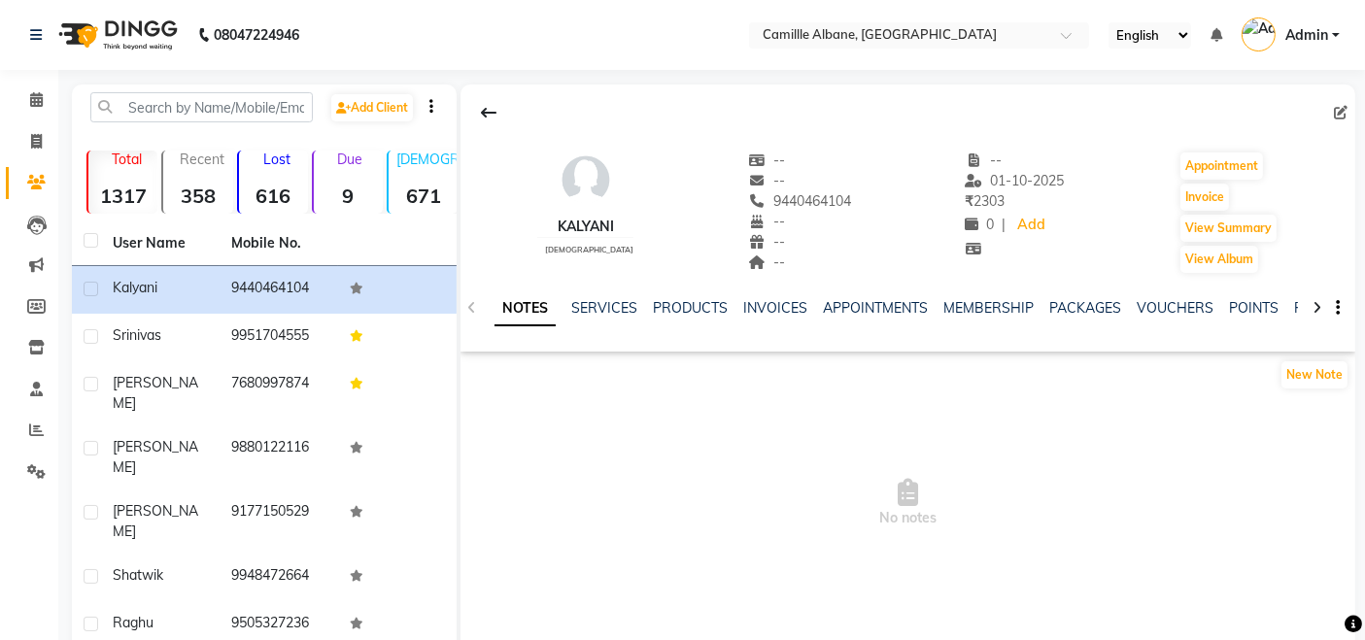
click at [835, 255] on div "Kalyani female -- -- 9440464104 -- -- -- -- 01-10-2025 ₹ 2303 0 | Add Appointme…" at bounding box center [908, 203] width 895 height 144
click at [864, 157] on div "Kalyani female -- -- 9440464104 -- -- -- -- 01-10-2025 ₹ 2303 0 | Add Appointme…" at bounding box center [908, 203] width 895 height 144
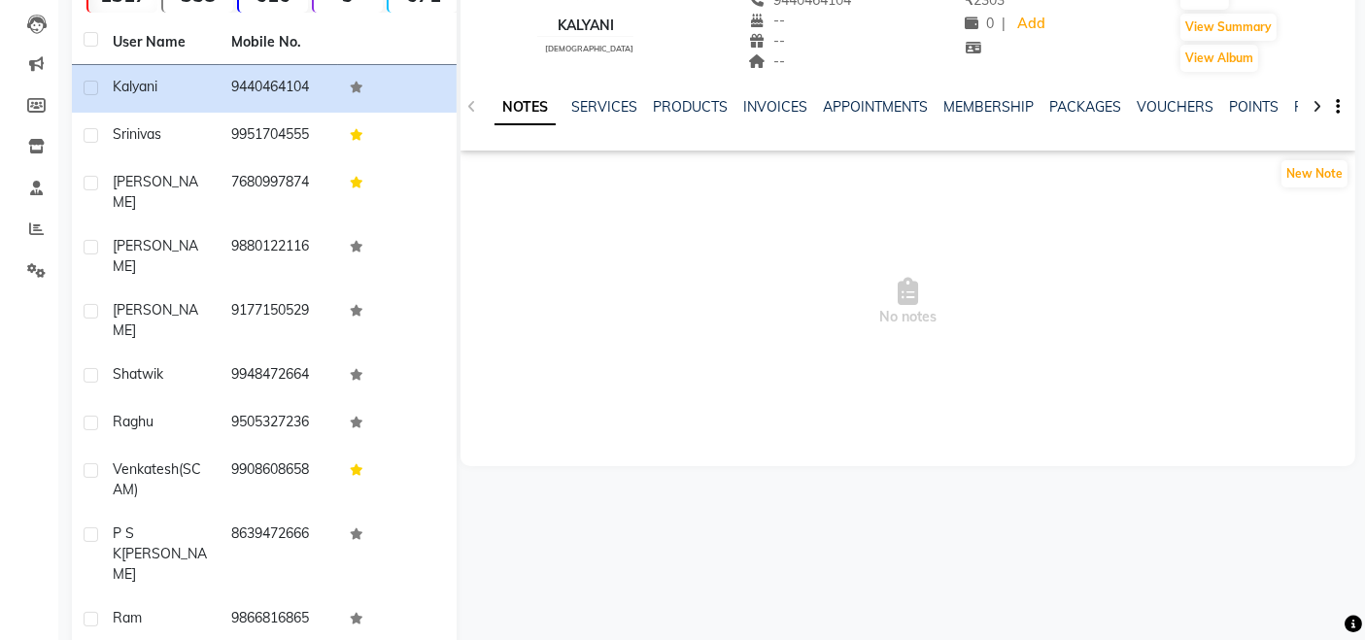
scroll to position [0, 0]
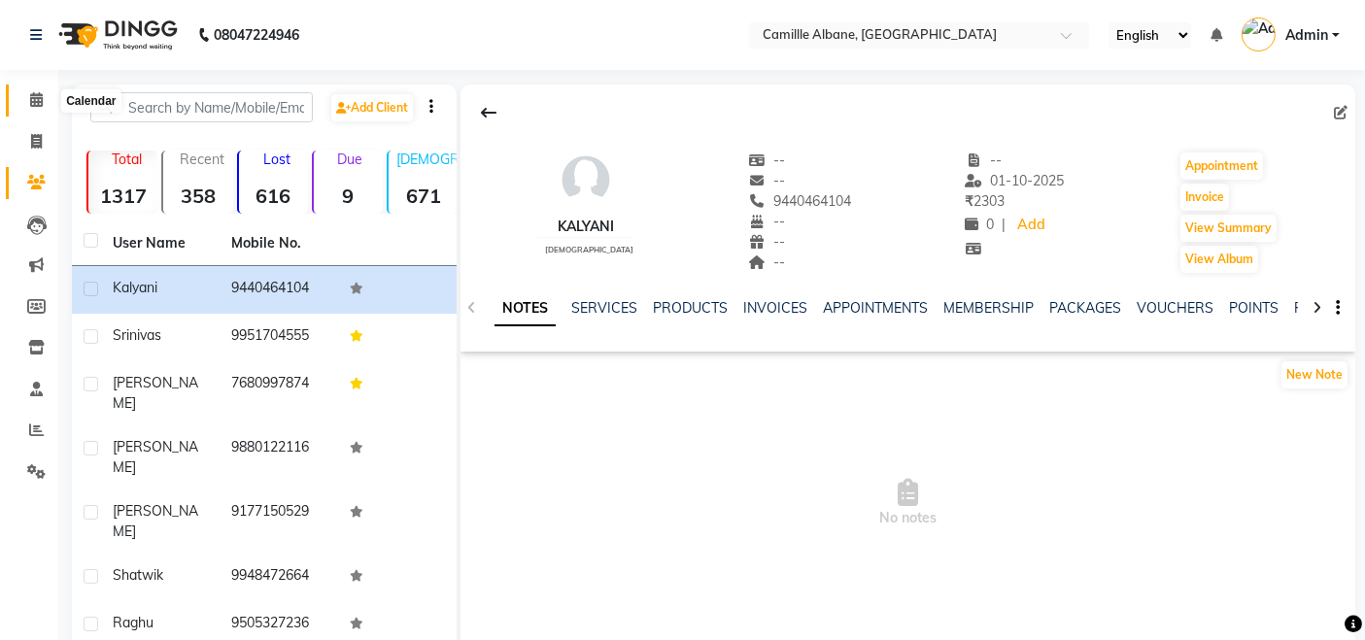
click at [42, 95] on icon at bounding box center [36, 99] width 13 height 15
